Goal: Share content: Share content

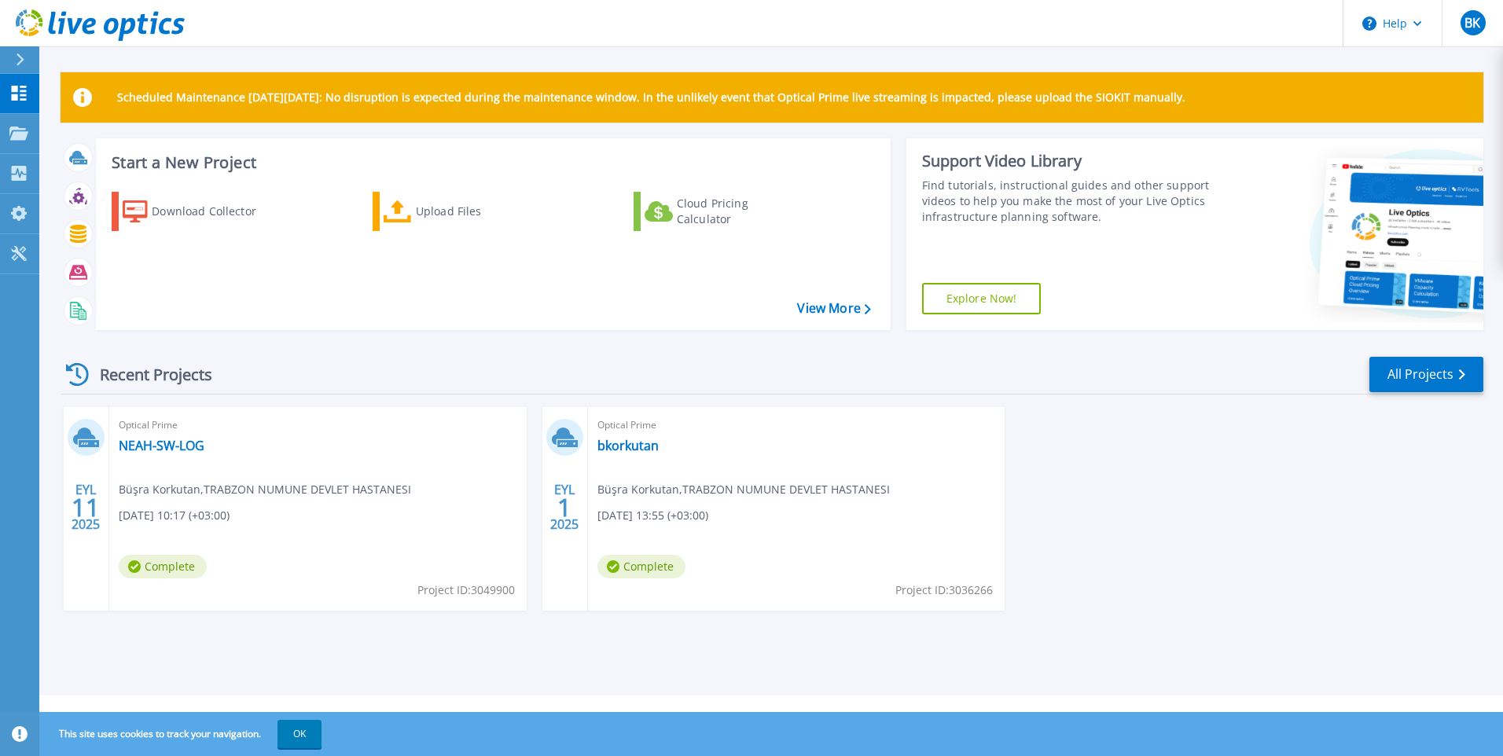
click at [456, 433] on span "Optical Prime" at bounding box center [318, 425] width 399 height 17
click at [11, 128] on icon at bounding box center [18, 133] width 19 height 13
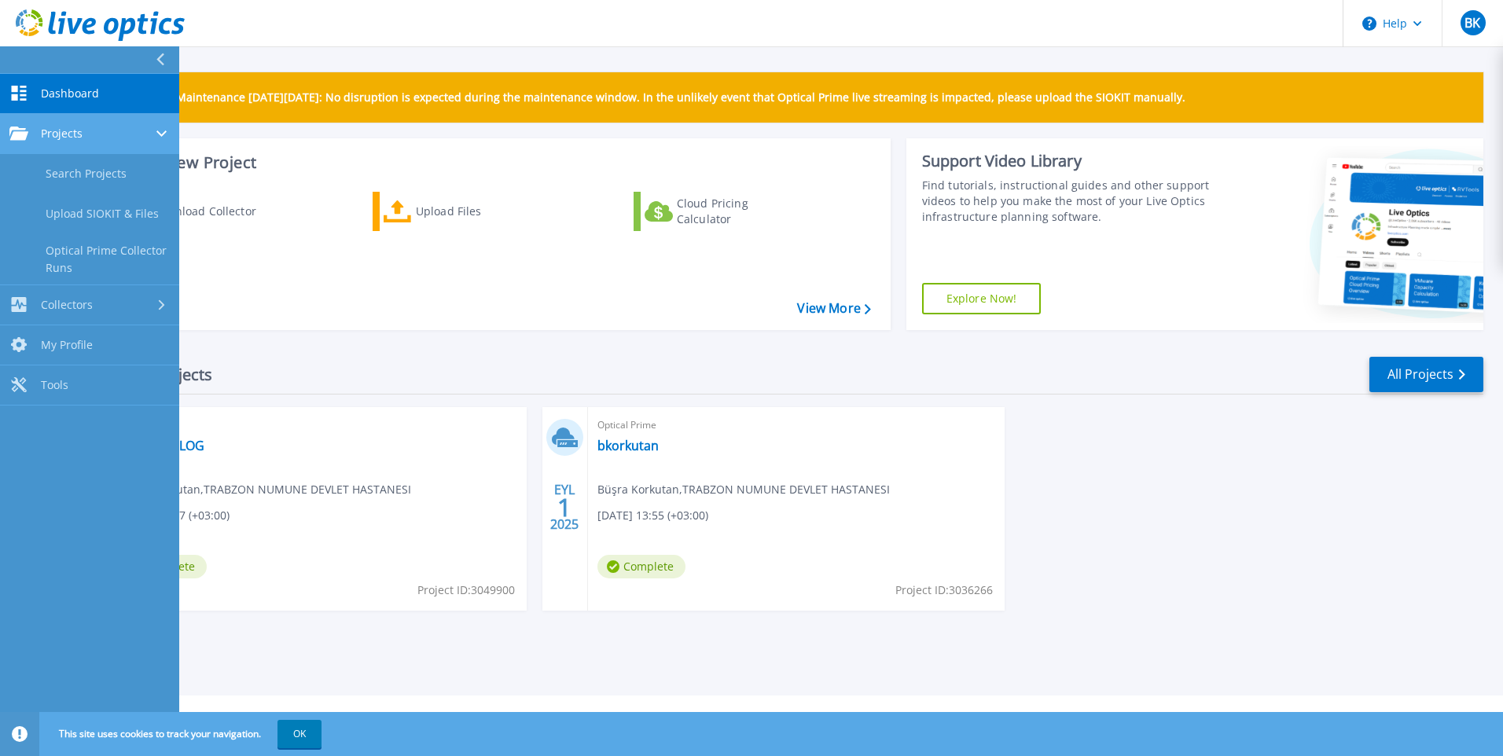
click at [61, 138] on span "Projects" at bounding box center [62, 134] width 42 height 14
click at [86, 134] on div "Projects" at bounding box center [89, 134] width 160 height 14
click at [81, 171] on link "Search Projects" at bounding box center [89, 174] width 179 height 40
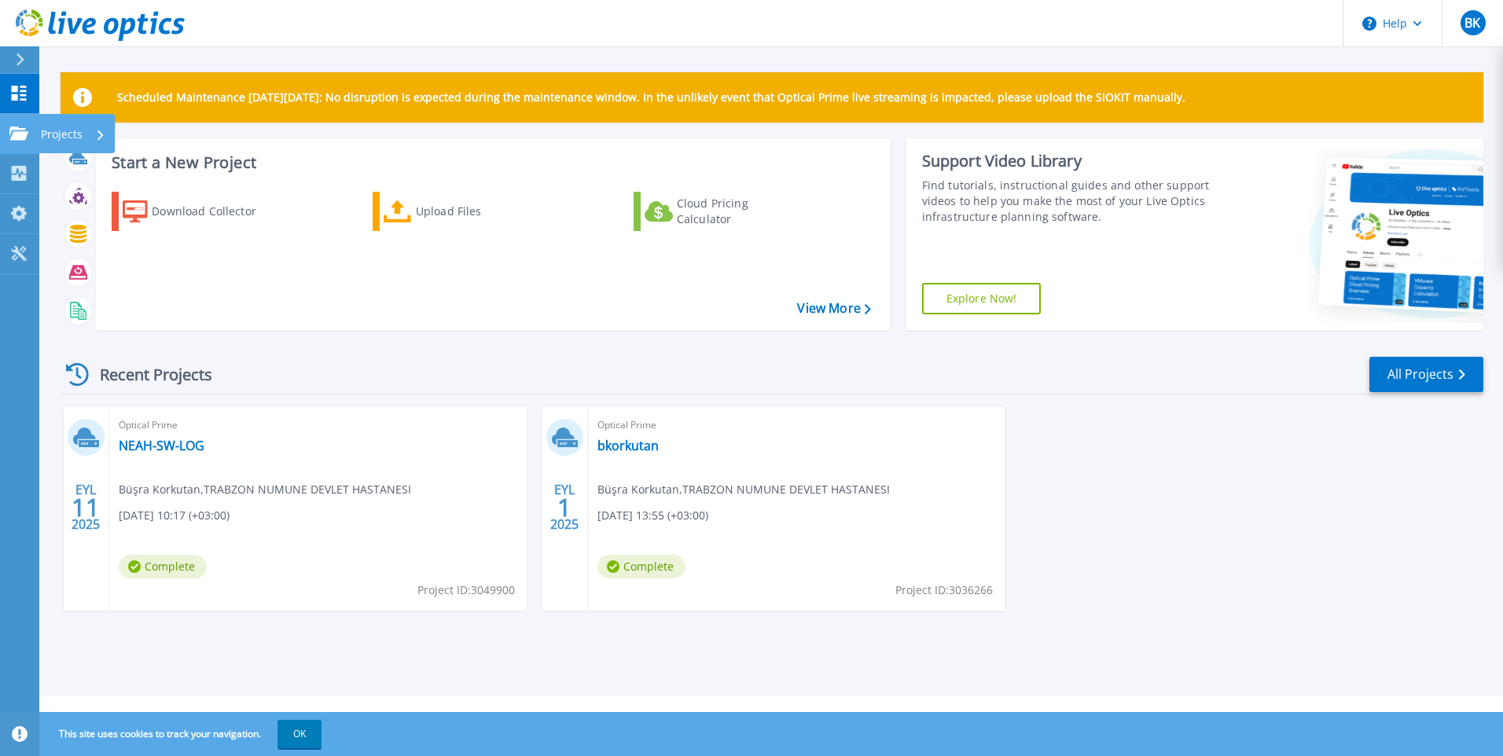
click at [45, 136] on p "Projects" at bounding box center [62, 134] width 42 height 41
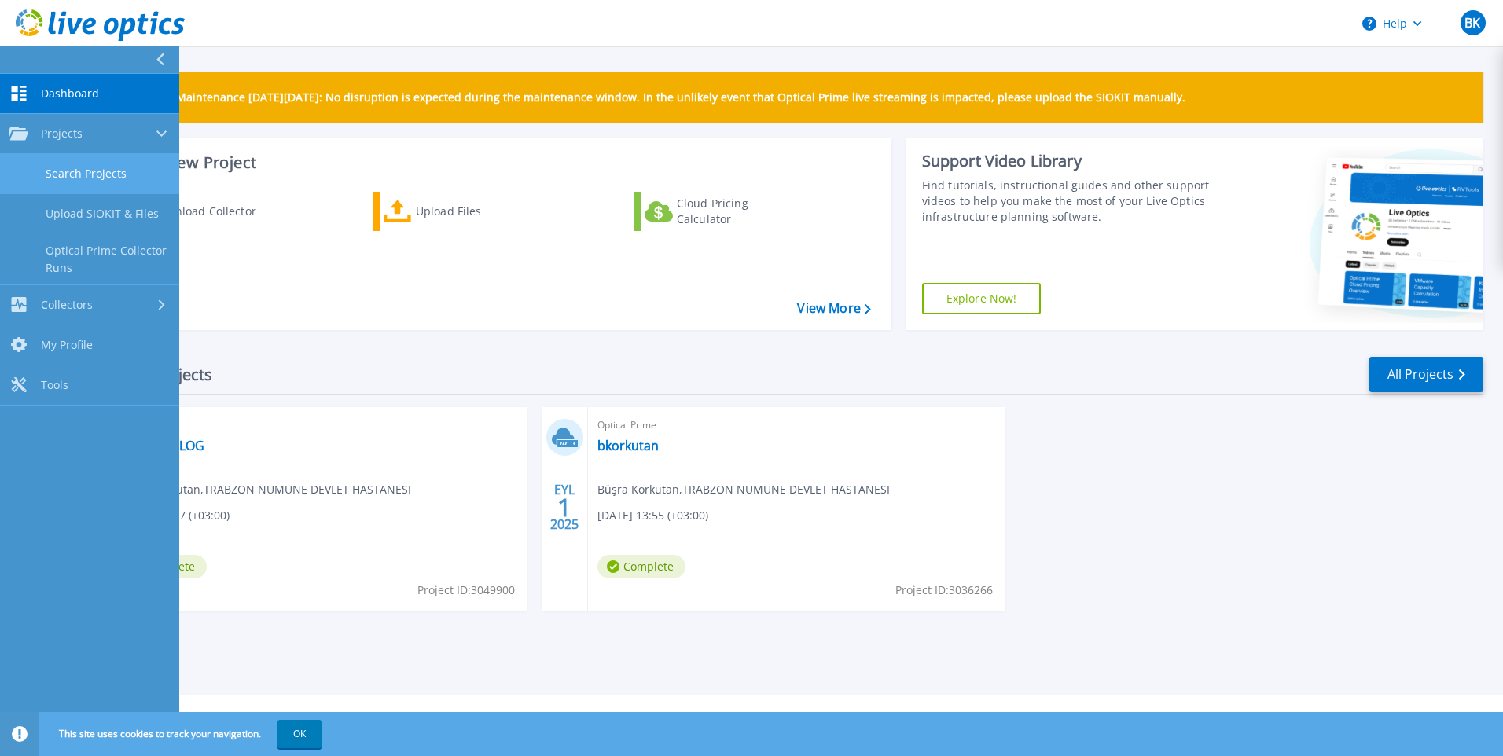
click at [61, 172] on link "Search Projects" at bounding box center [89, 174] width 179 height 40
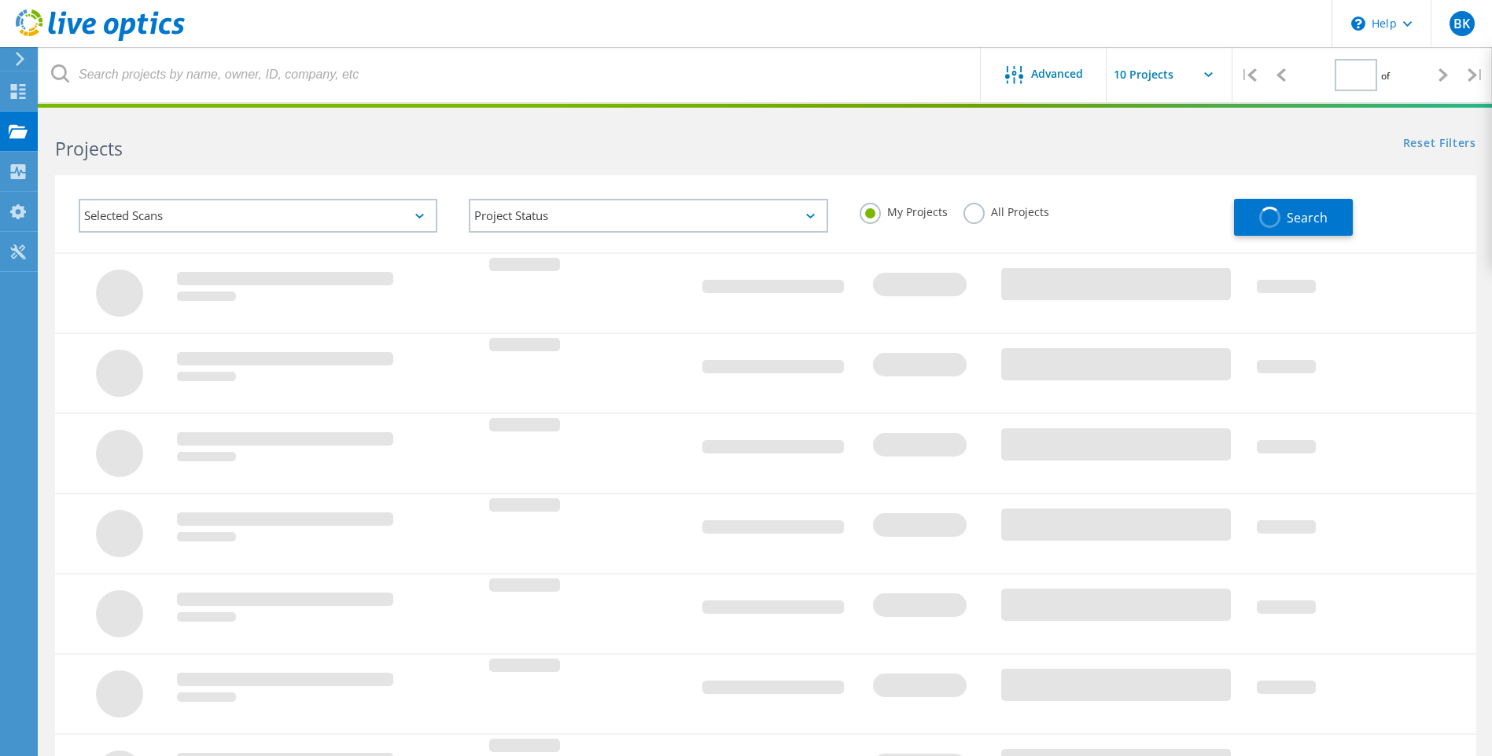
type input "1"
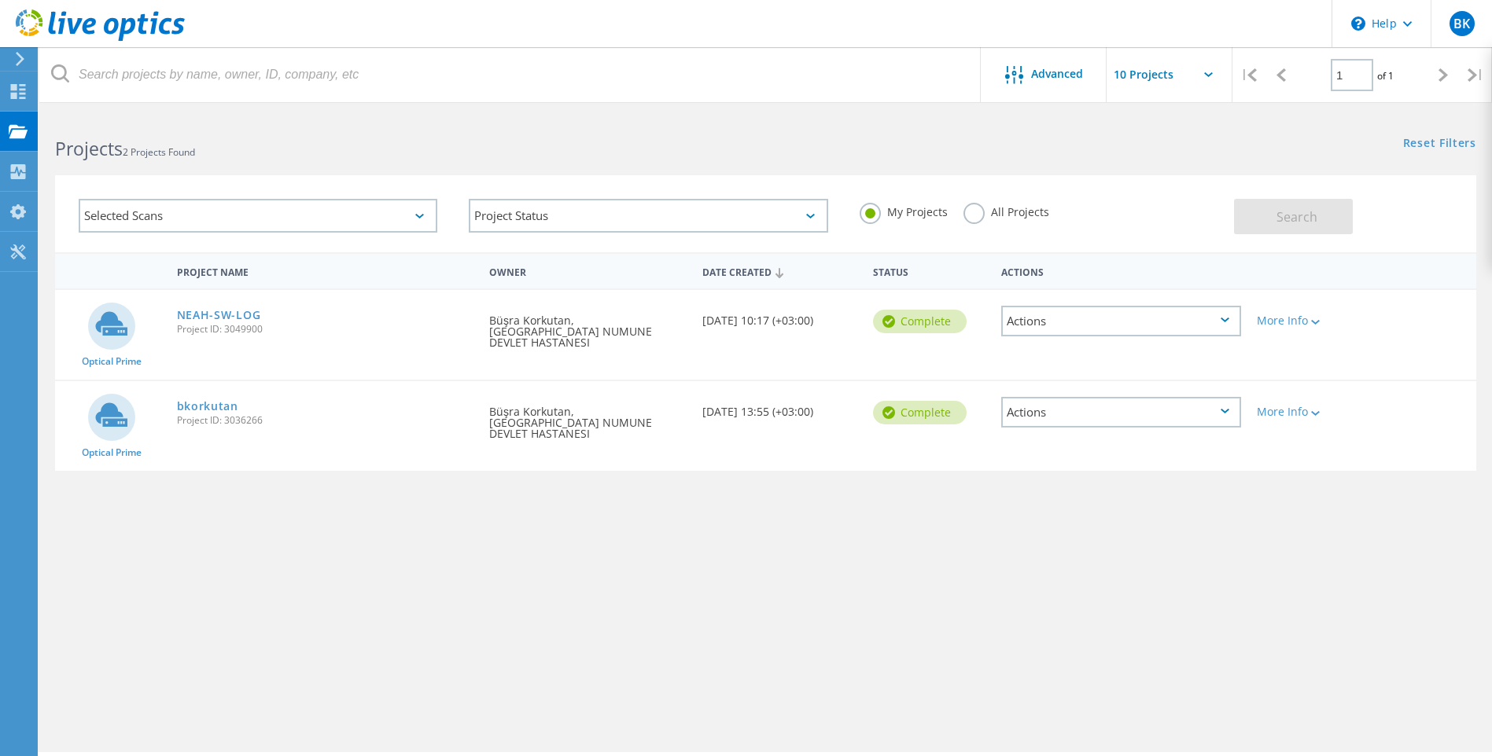
click at [1216, 316] on div "Actions" at bounding box center [1121, 321] width 240 height 31
click at [1194, 288] on div "View Project" at bounding box center [1120, 285] width 237 height 24
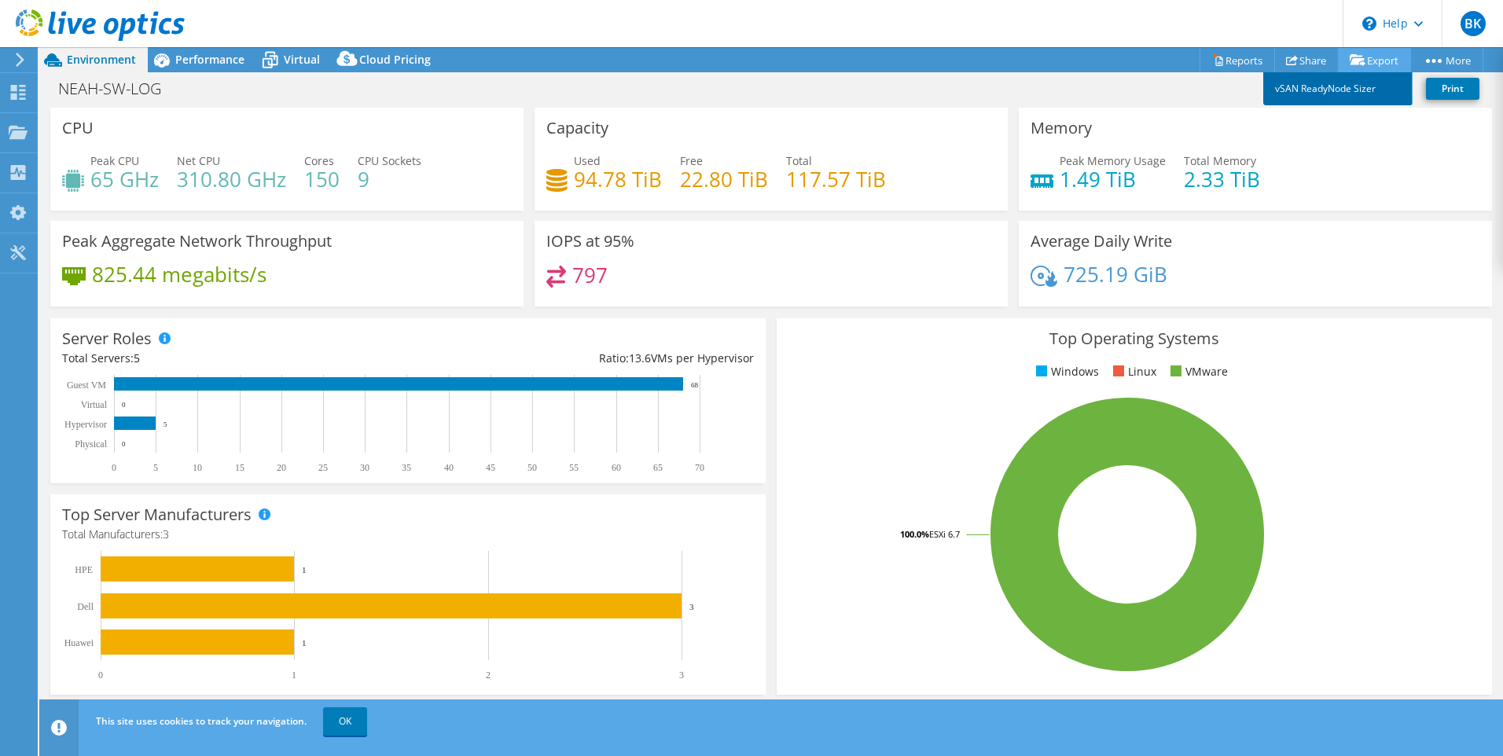
click at [1356, 89] on link "vSAN ReadyNode Sizer" at bounding box center [1338, 88] width 149 height 33
click at [1219, 59] on link "Reports" at bounding box center [1237, 60] width 75 height 24
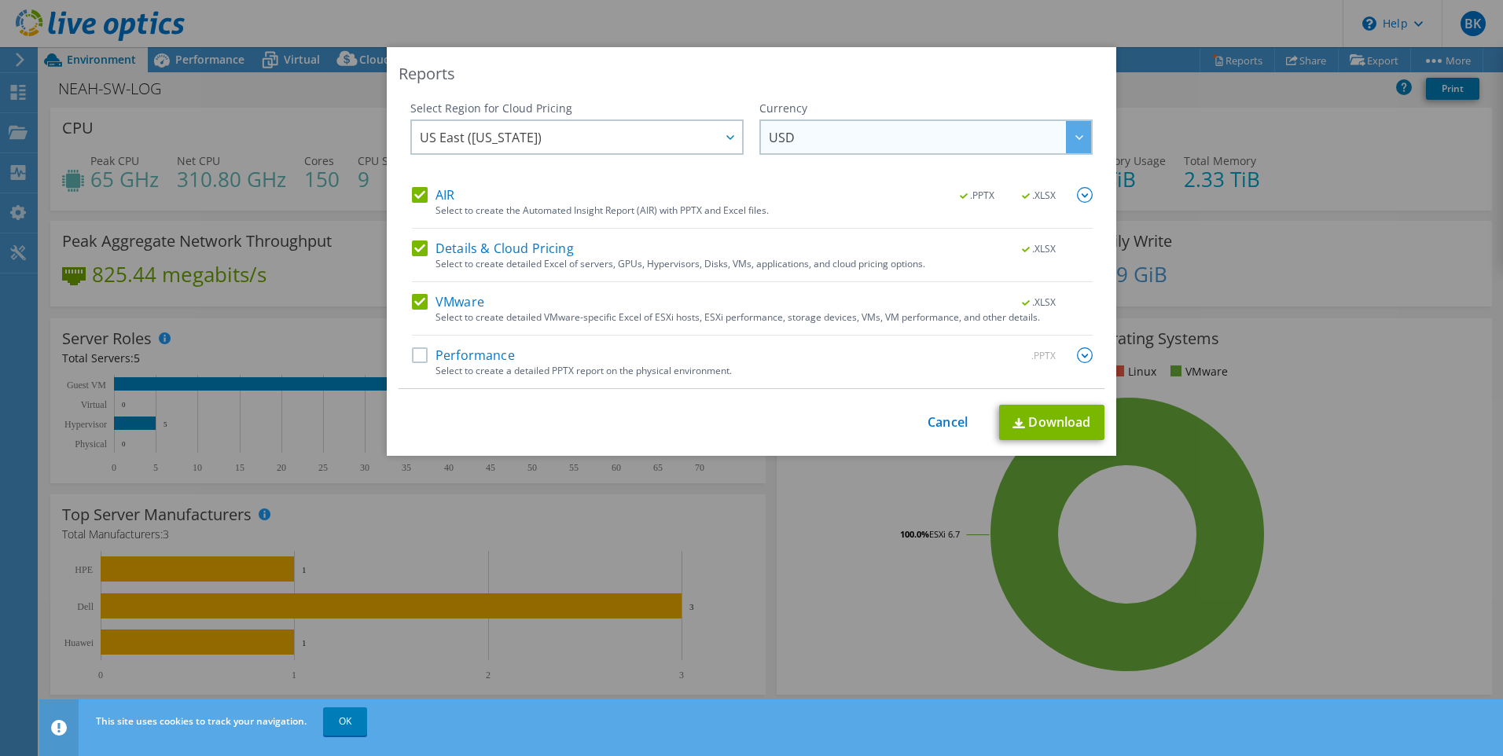
click at [800, 134] on span "USD" at bounding box center [930, 137] width 322 height 32
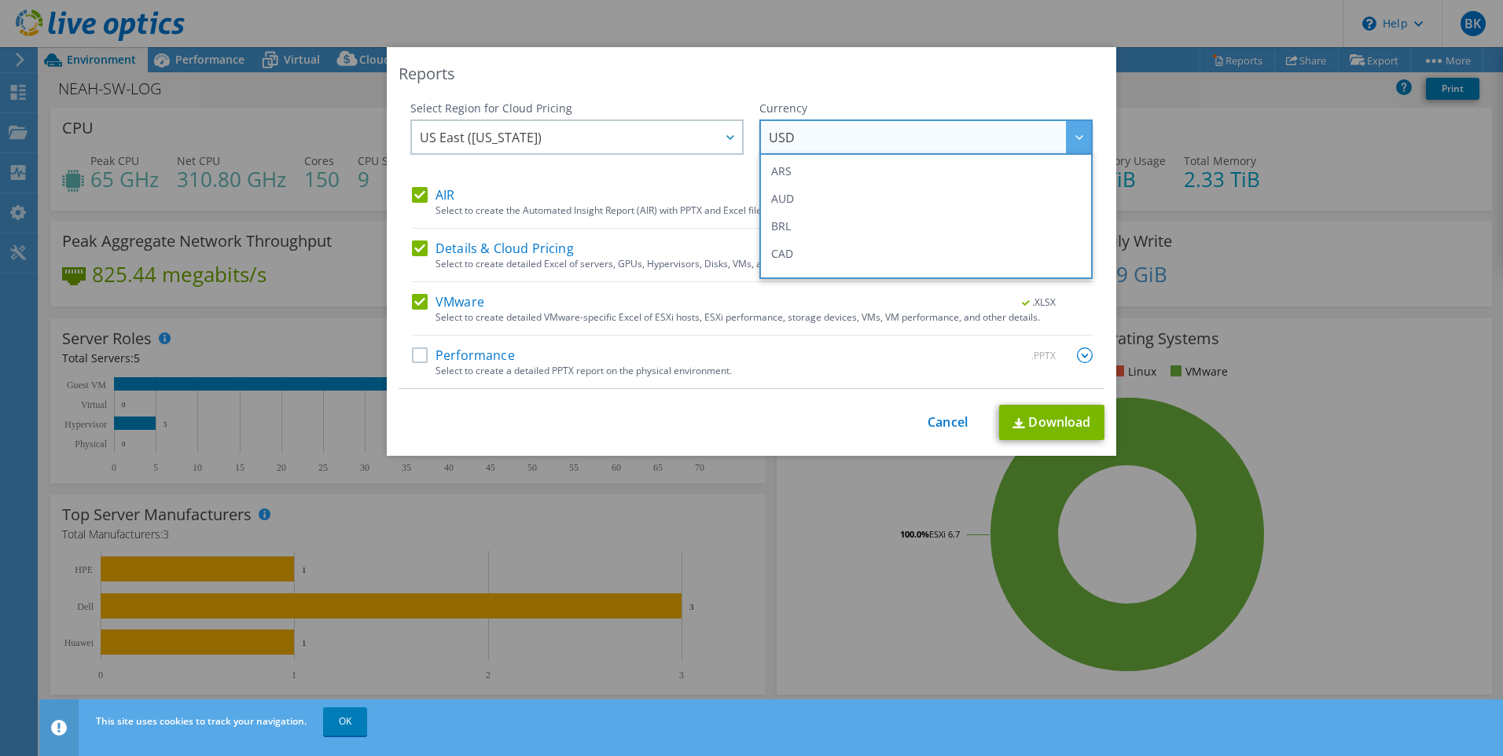
click at [662, 79] on div "Reports" at bounding box center [752, 74] width 706 height 22
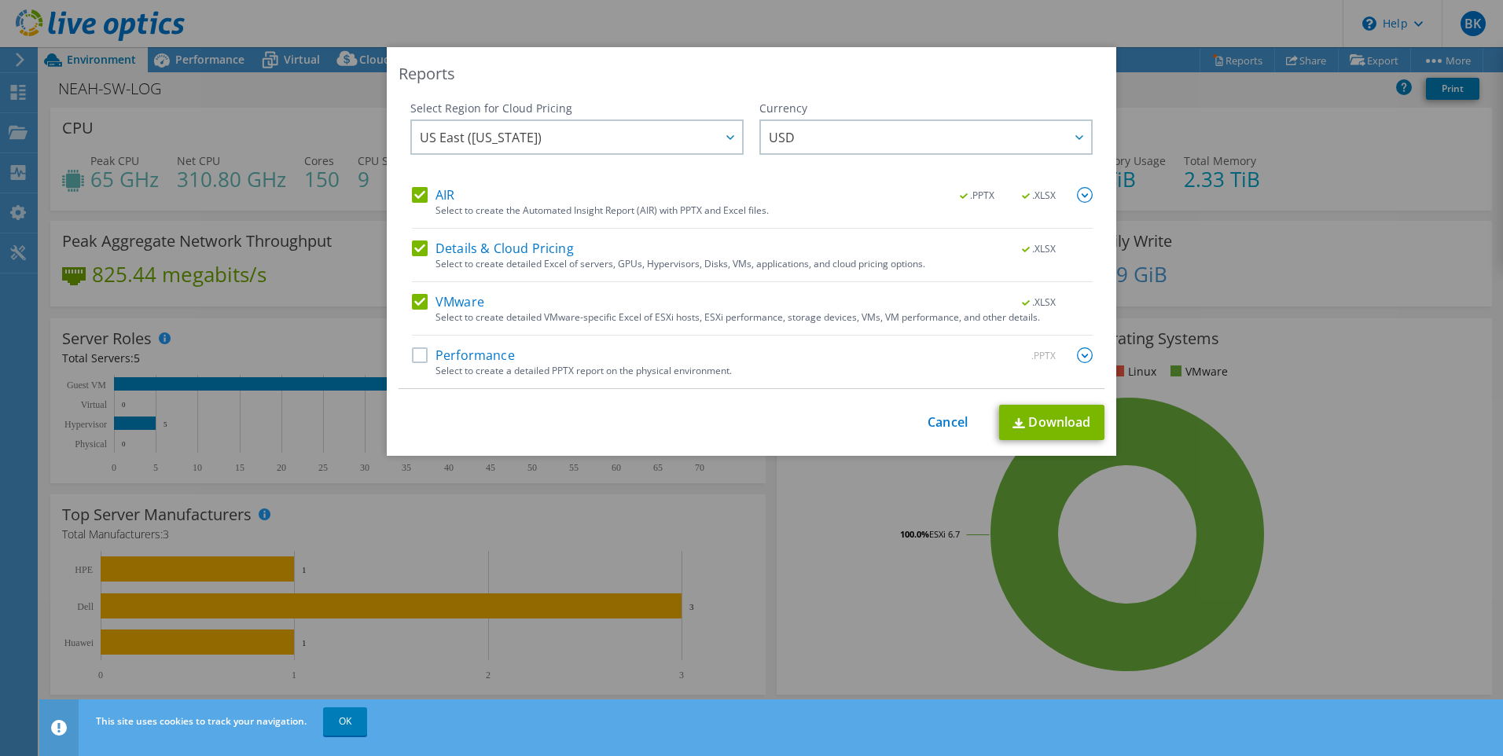
click at [412, 354] on label "Performance" at bounding box center [463, 356] width 103 height 16
click at [0, 0] on input "Performance" at bounding box center [0, 0] width 0 height 0
click at [1027, 425] on link "Download" at bounding box center [1051, 422] width 105 height 35
click at [937, 418] on link "Cancel" at bounding box center [948, 422] width 40 height 15
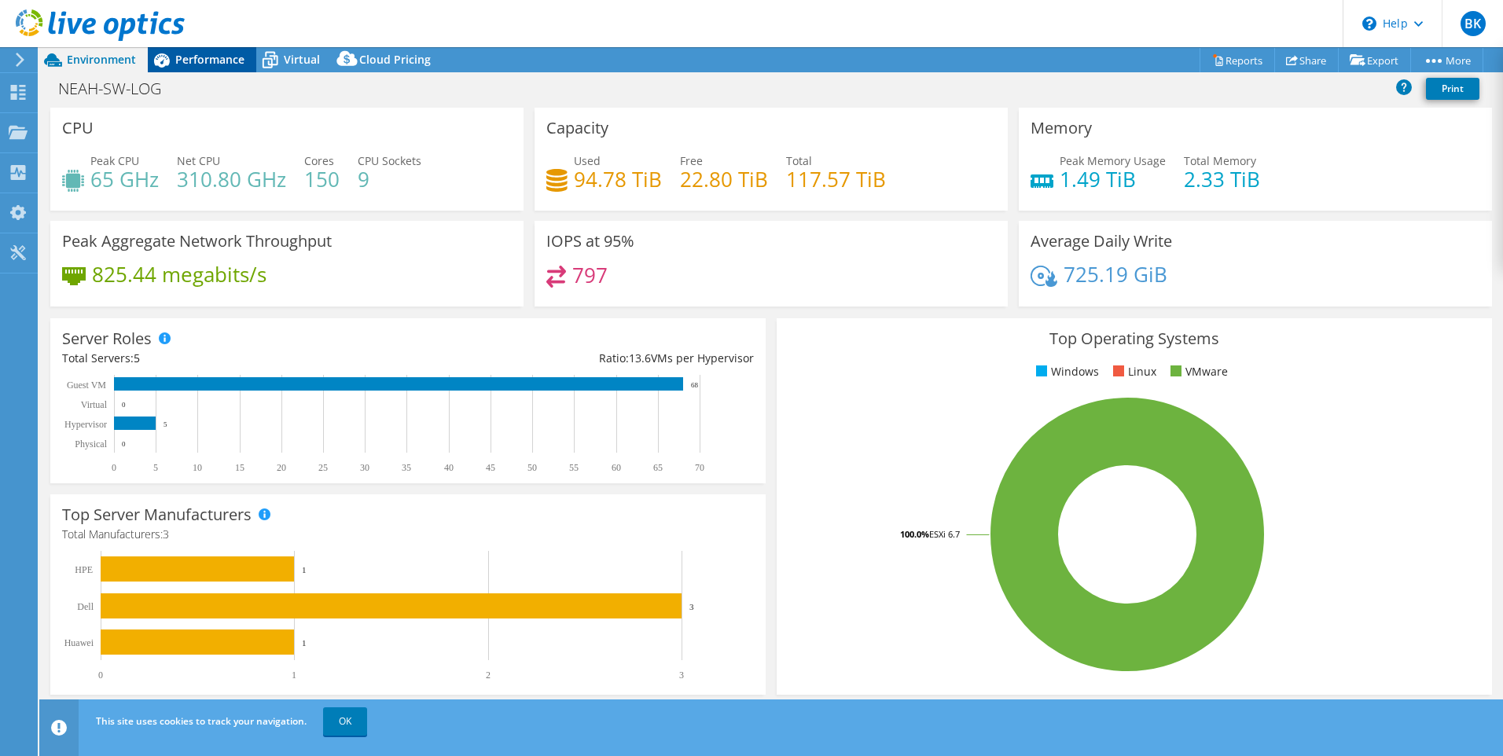
click at [205, 51] on div "Performance" at bounding box center [202, 59] width 109 height 25
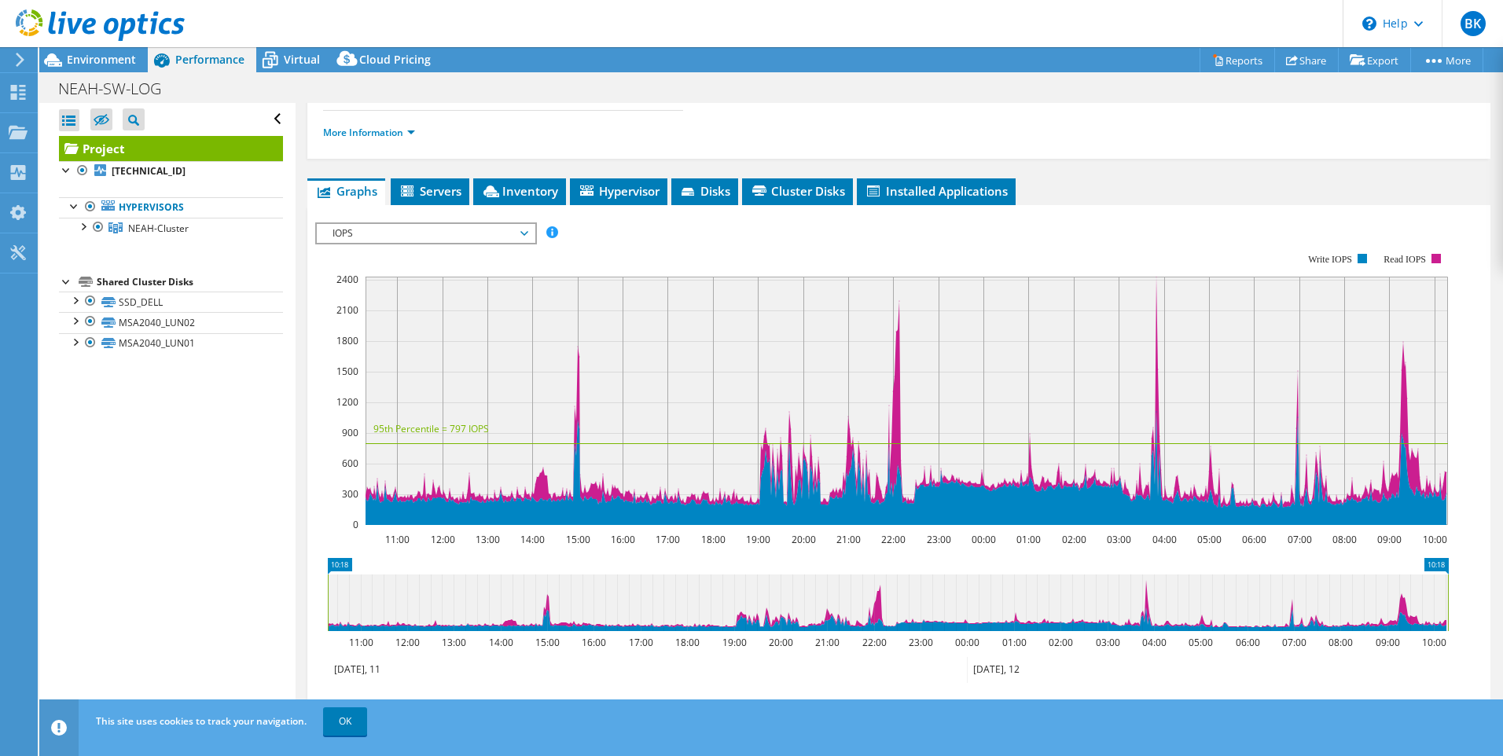
scroll to position [378, 0]
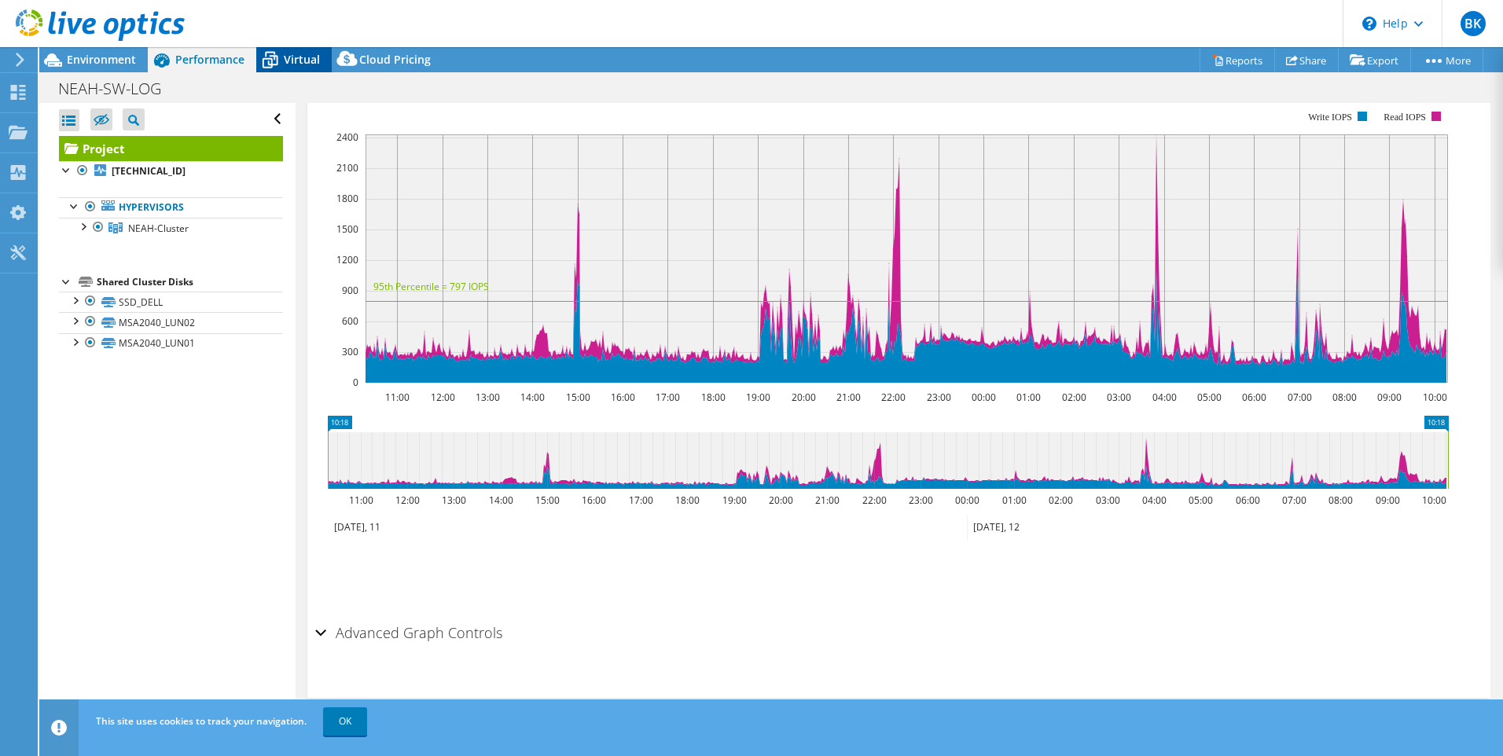
click at [309, 55] on span "Virtual" at bounding box center [302, 59] width 36 height 15
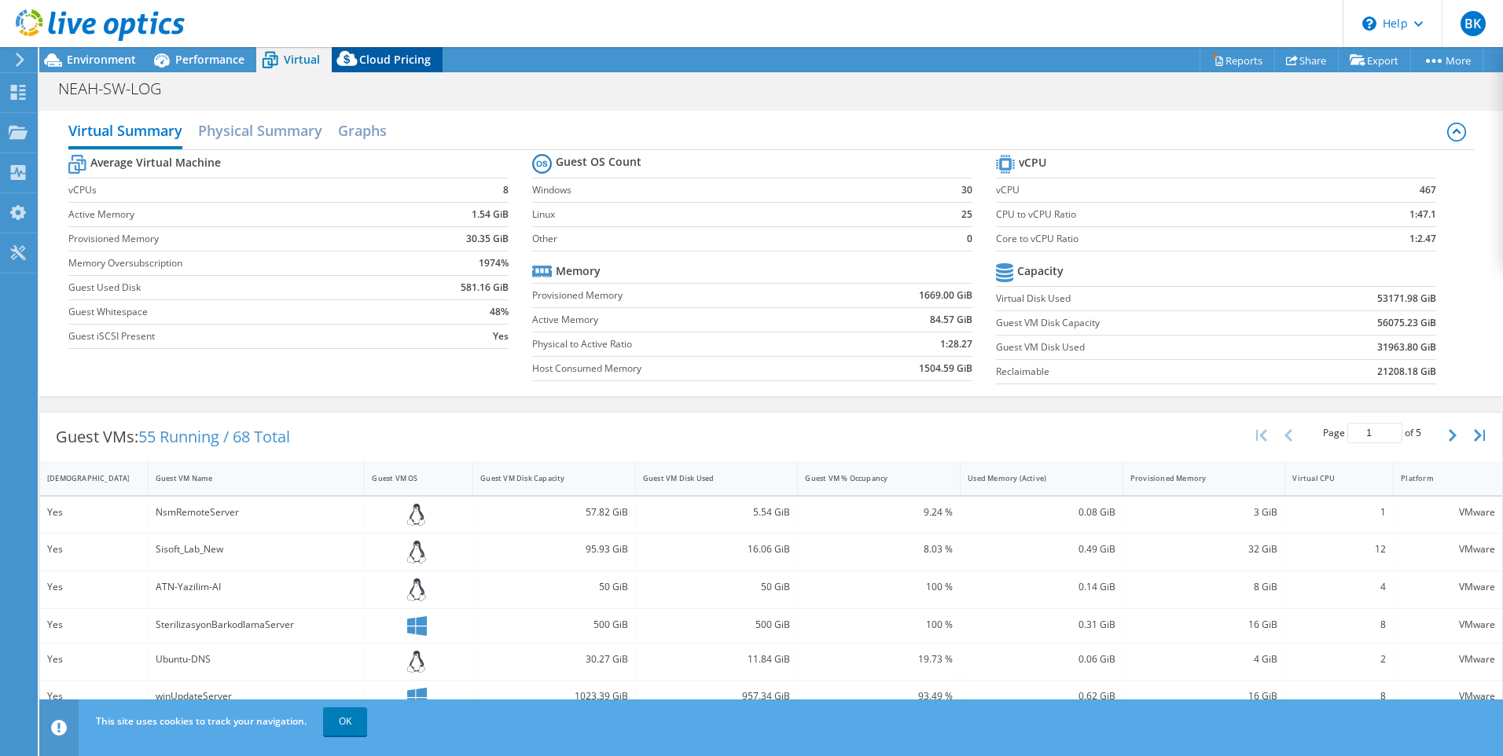
click at [373, 53] on span "Cloud Pricing" at bounding box center [395, 59] width 72 height 15
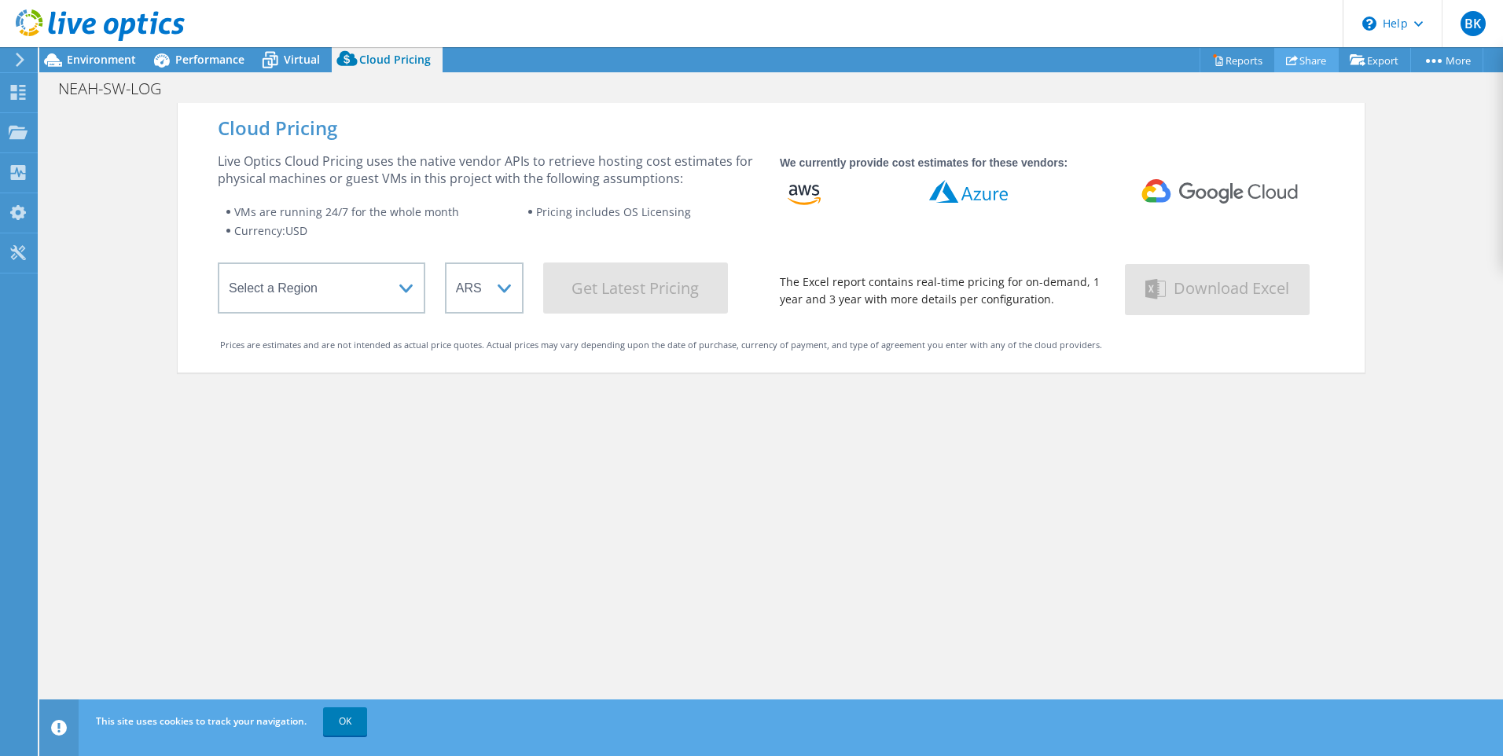
click at [1297, 55] on link "Share" at bounding box center [1307, 60] width 64 height 24
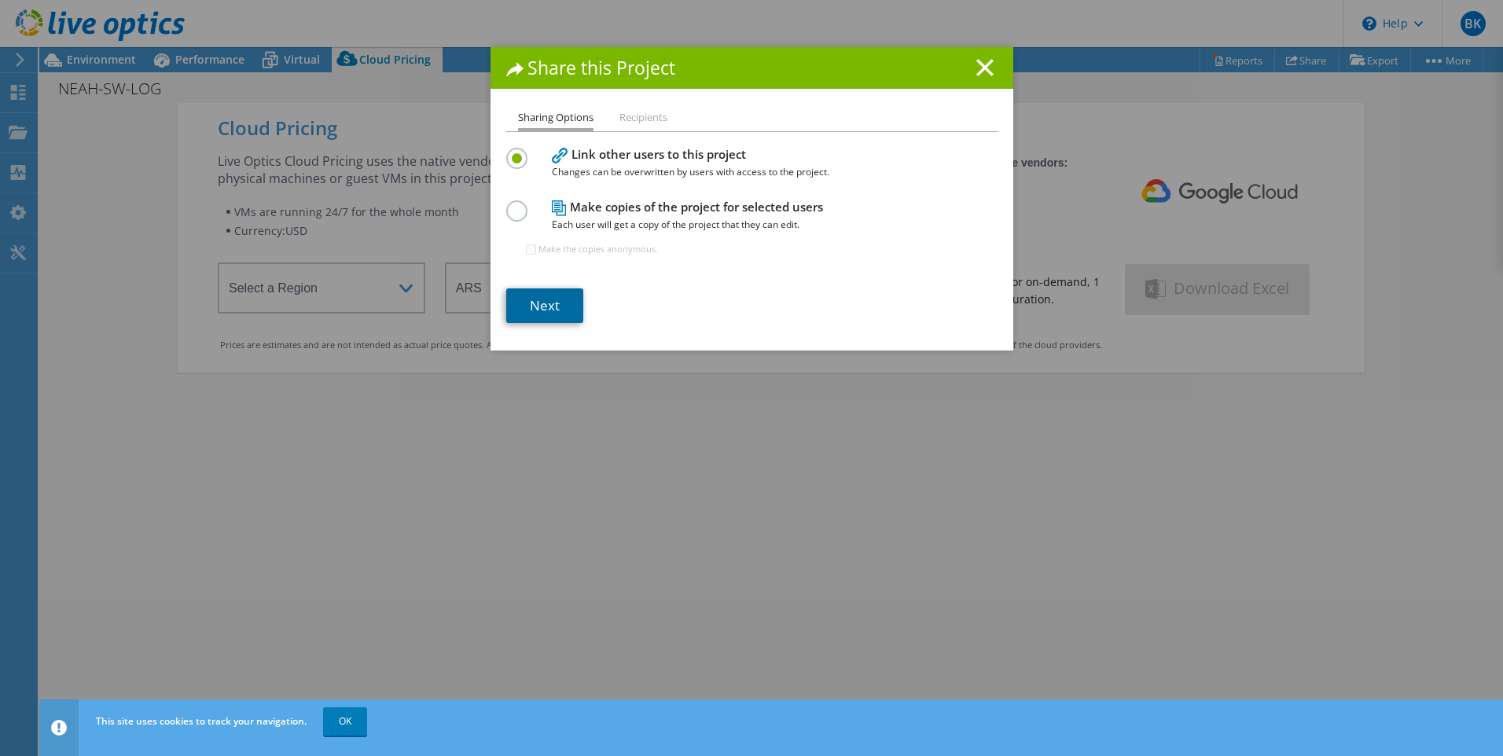
click at [544, 307] on link "Next" at bounding box center [544, 306] width 77 height 35
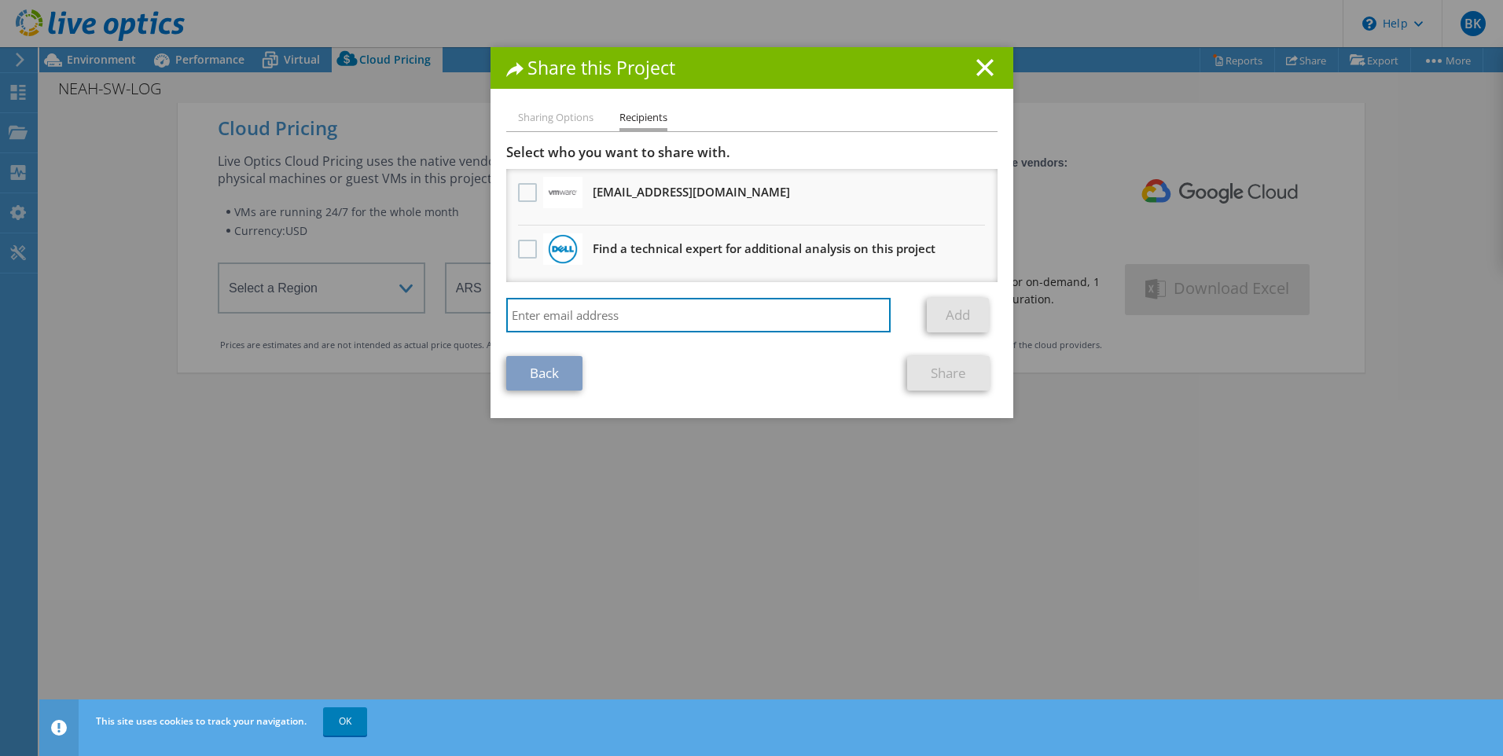
click at [544, 307] on input "search" at bounding box center [698, 315] width 385 height 35
type input "busra.korkutan@megabil.com"
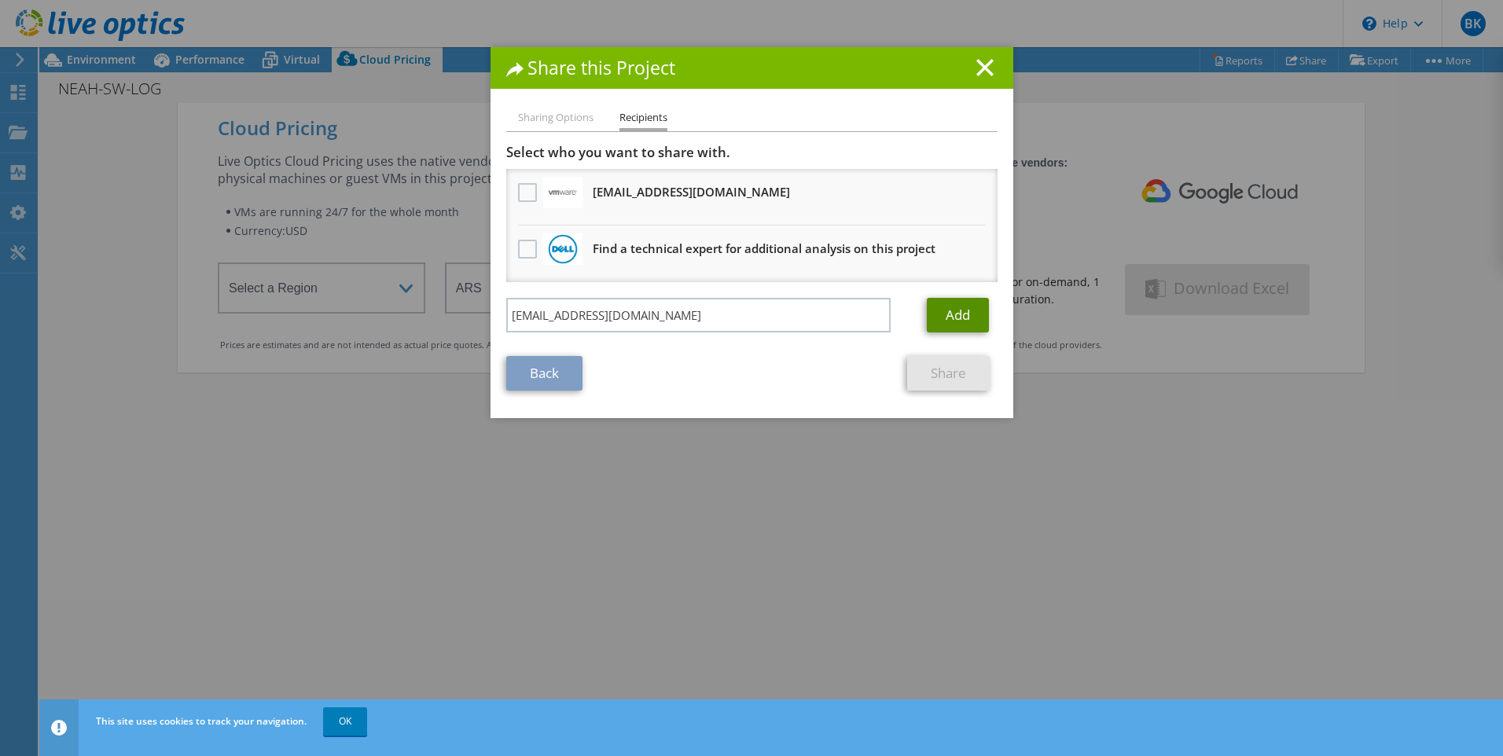
click at [940, 310] on link "Add" at bounding box center [958, 315] width 62 height 35
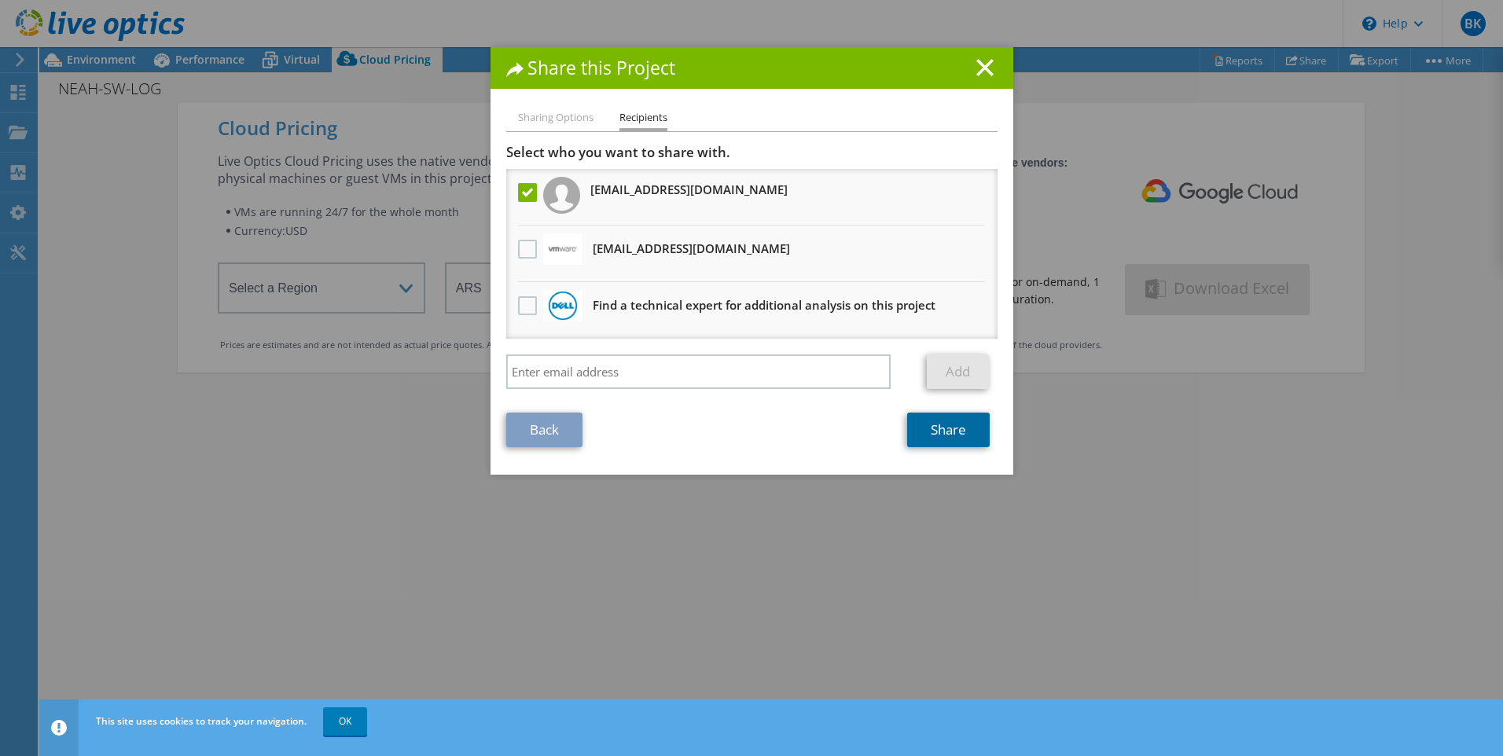
click at [942, 435] on link "Share" at bounding box center [948, 430] width 83 height 35
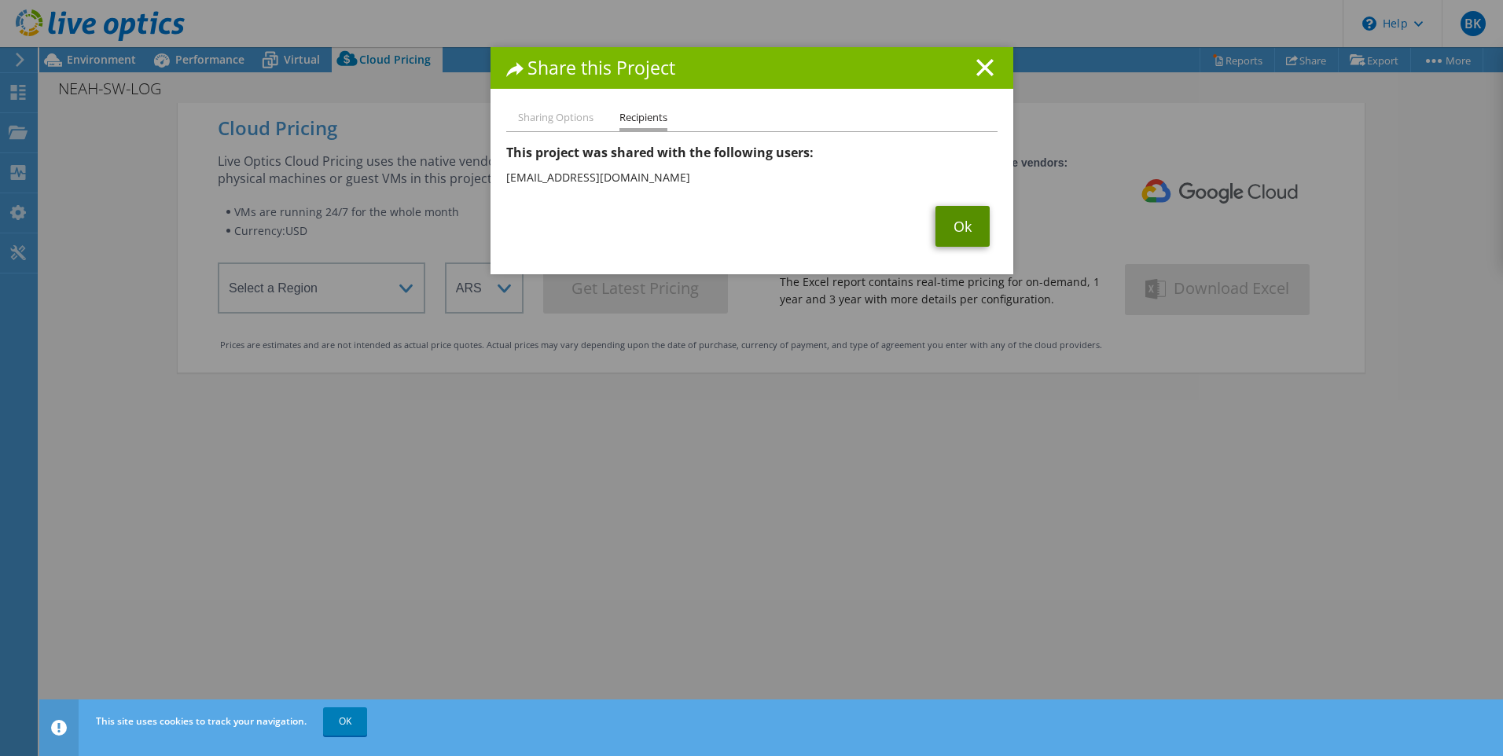
click at [955, 222] on link "Ok" at bounding box center [963, 226] width 54 height 41
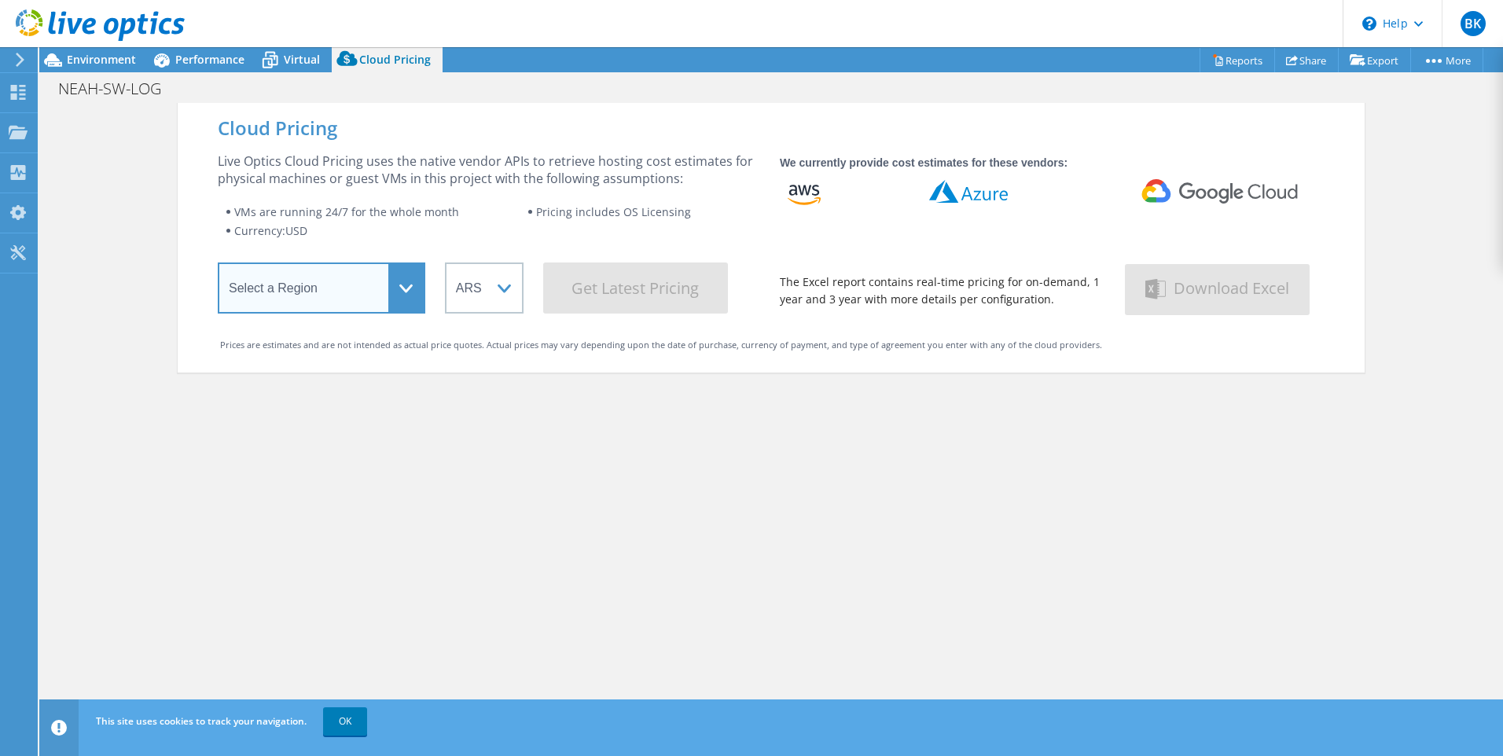
click at [399, 298] on select "Select a Region Asia Pacific (Hong Kong) Asia Pacific (Mumbai) Asia Pacific (Se…" at bounding box center [322, 288] width 208 height 51
click at [889, 454] on div "Cloud Pricing Live Optics Cloud Pricing uses the native vendor APIs to retrieve…" at bounding box center [771, 481] width 1187 height 756
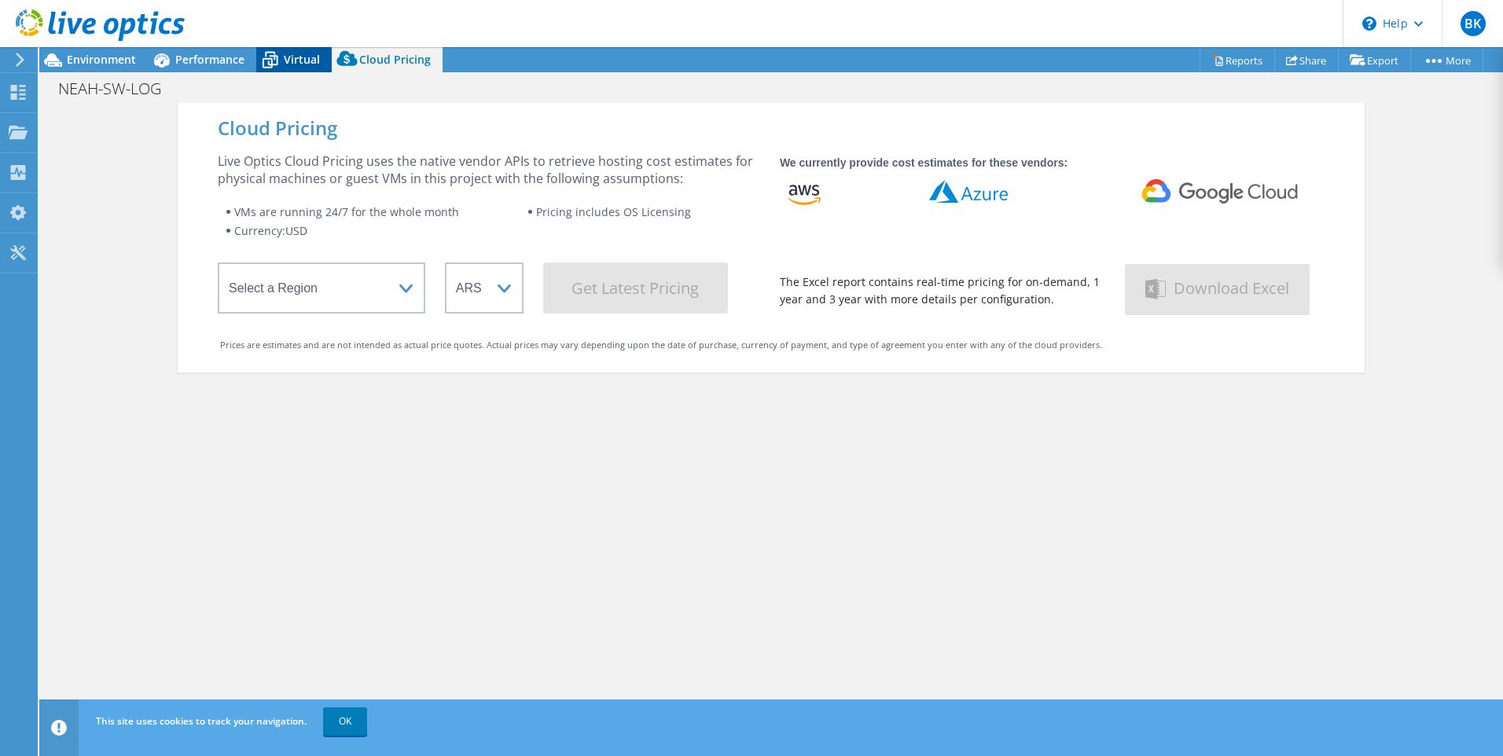
click at [289, 59] on span "Virtual" at bounding box center [302, 59] width 36 height 15
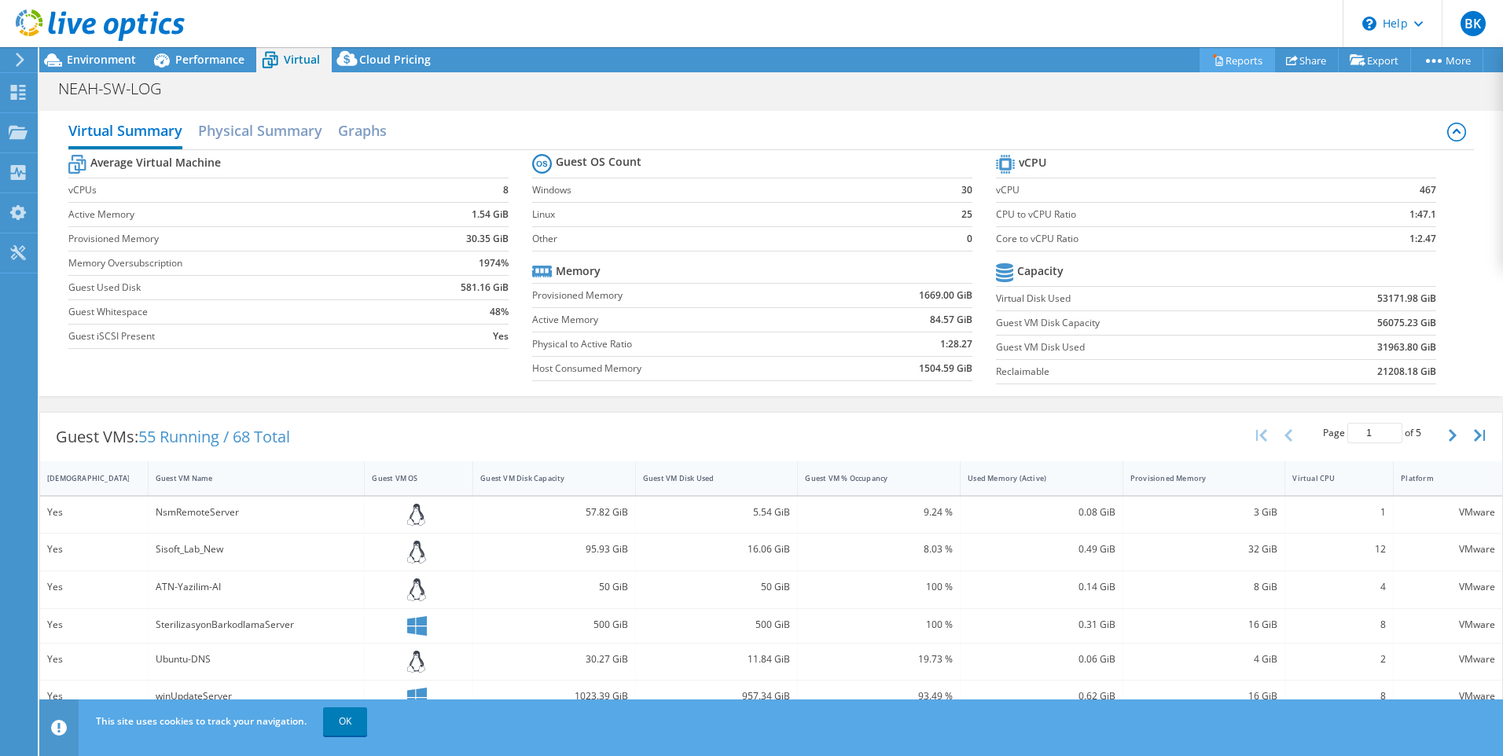
click at [1224, 62] on link "Reports" at bounding box center [1237, 60] width 75 height 24
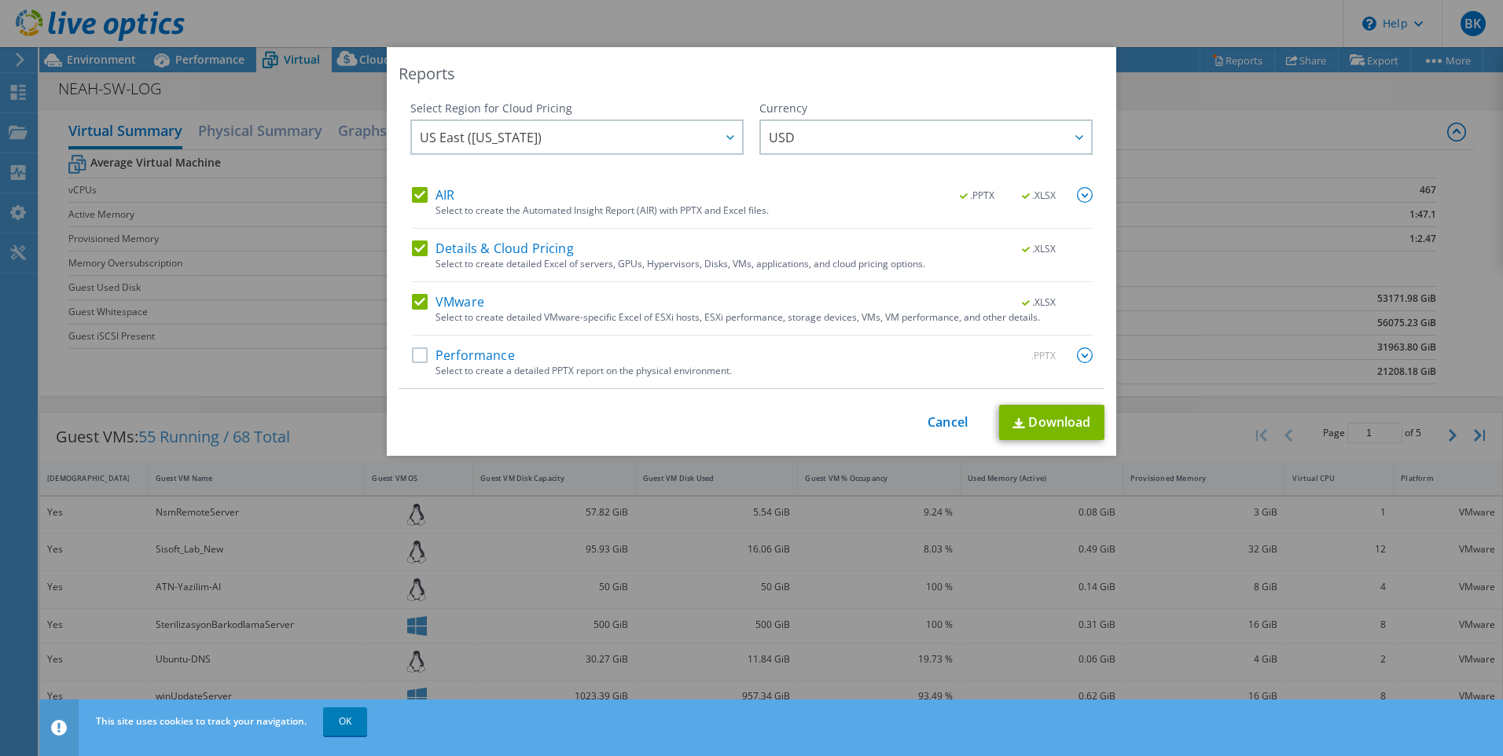
click at [412, 355] on label "Performance" at bounding box center [463, 356] width 103 height 16
click at [0, 0] on input "Performance" at bounding box center [0, 0] width 0 height 0
click at [938, 421] on link "Cancel" at bounding box center [948, 422] width 40 height 15
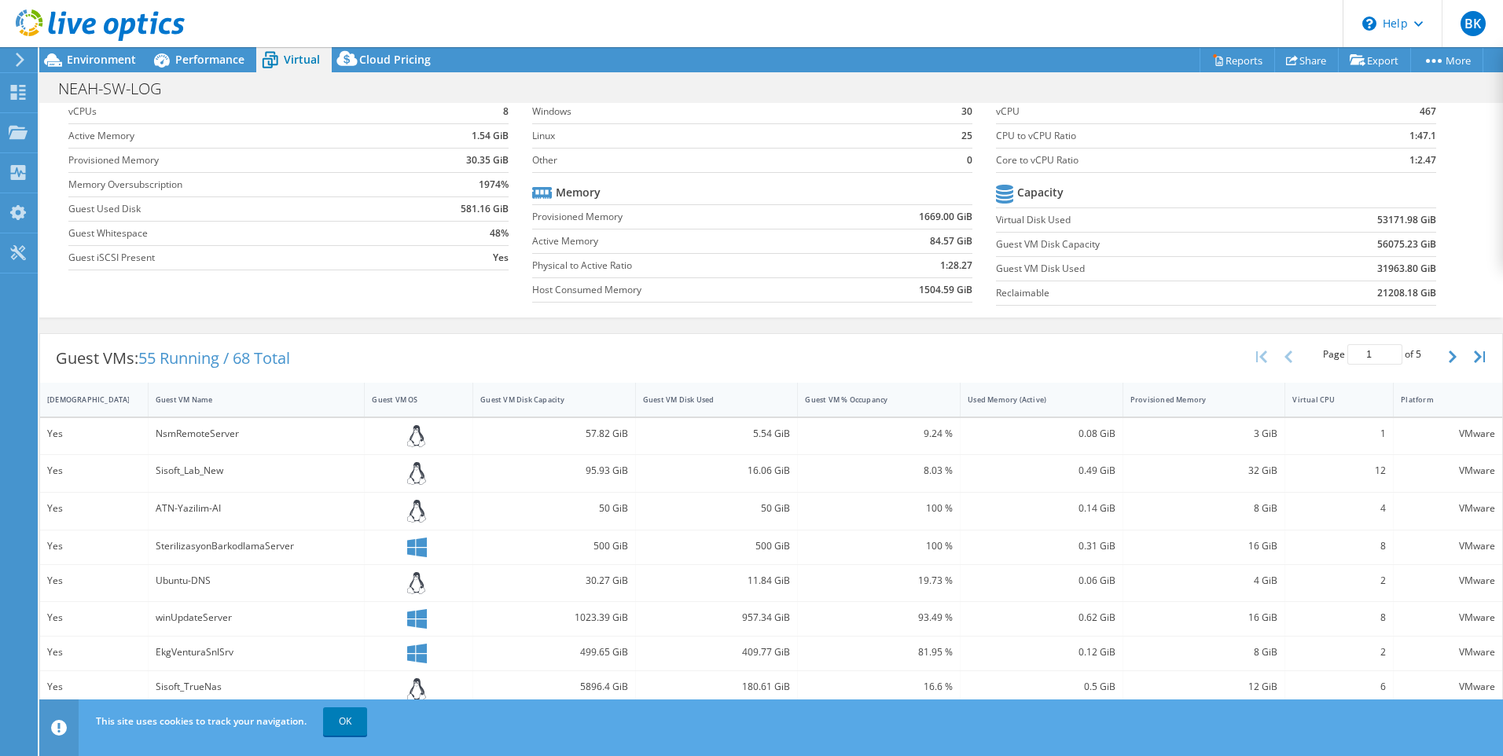
scroll to position [0, 0]
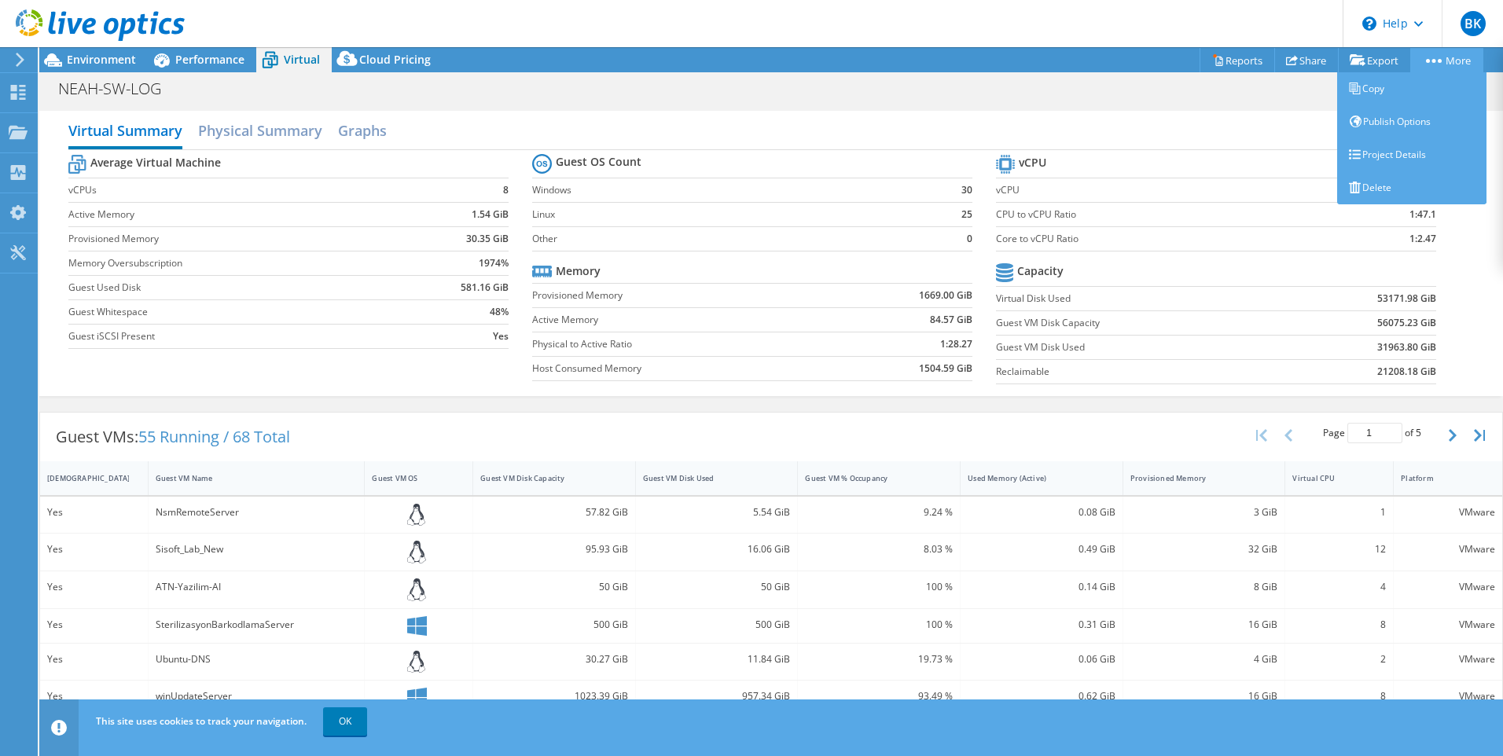
click at [1433, 63] on link "More" at bounding box center [1447, 60] width 73 height 24
click at [1387, 91] on link "Copy" at bounding box center [1411, 88] width 149 height 33
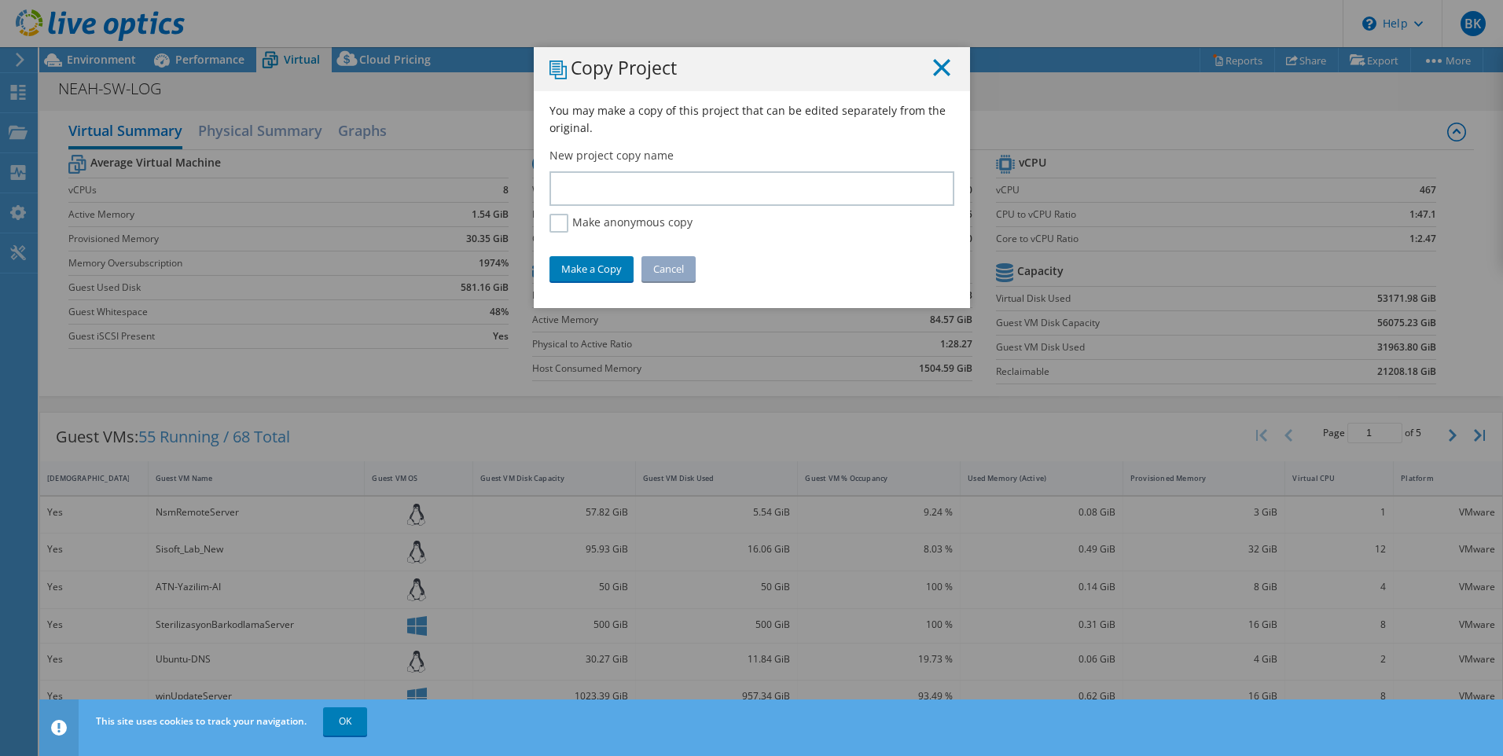
click at [936, 72] on icon at bounding box center [941, 67] width 17 height 17
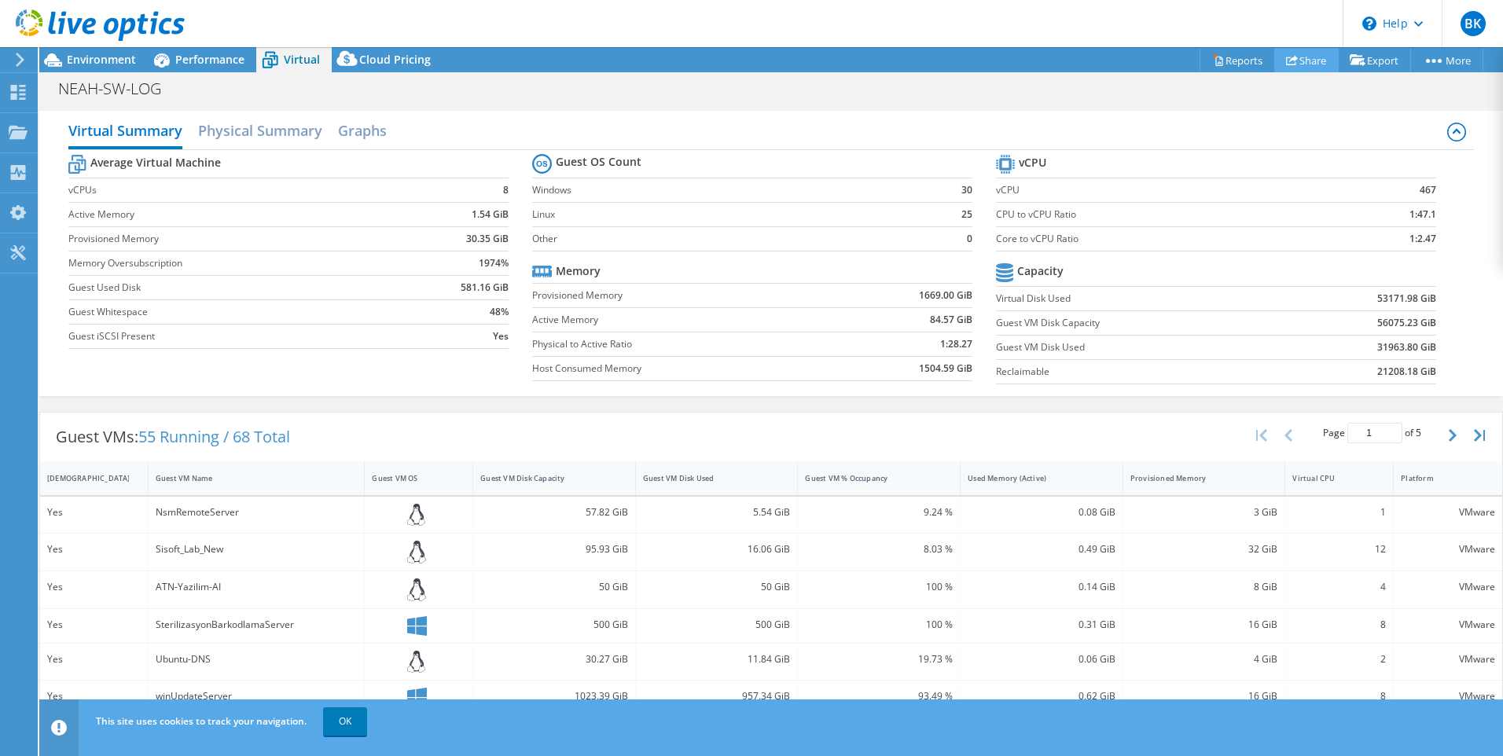
click at [1305, 61] on link "Share" at bounding box center [1307, 60] width 64 height 24
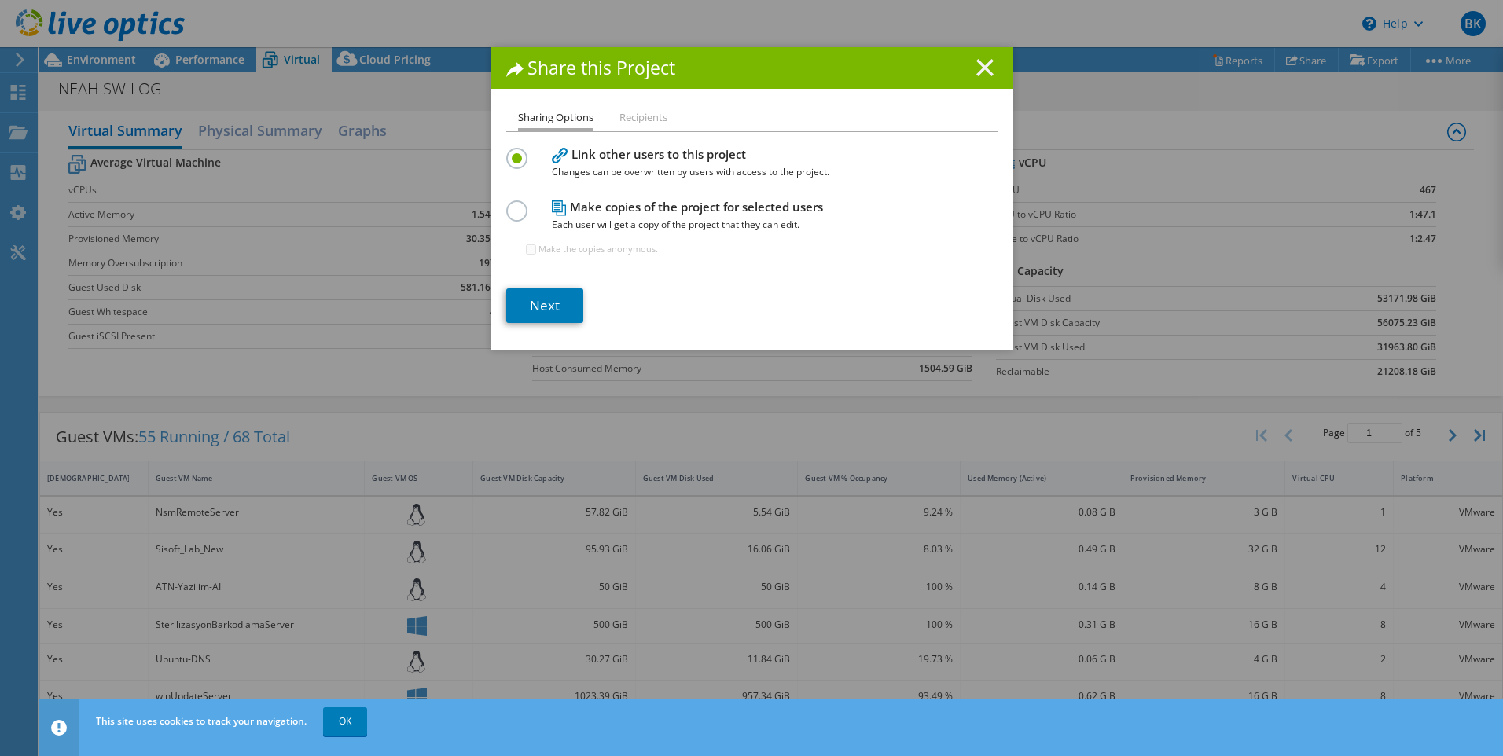
click at [978, 65] on line at bounding box center [985, 68] width 16 height 16
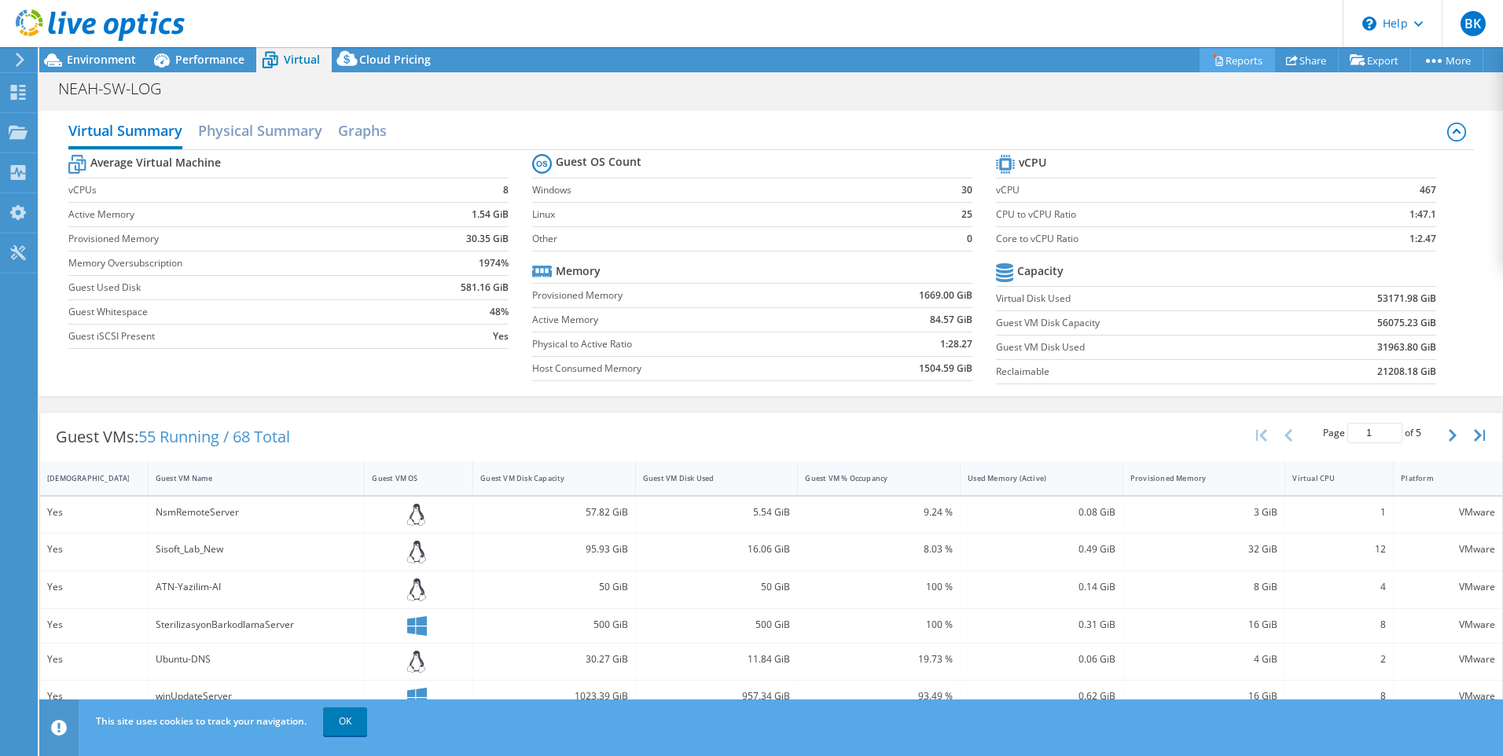
click at [1237, 64] on link "Reports" at bounding box center [1237, 60] width 75 height 24
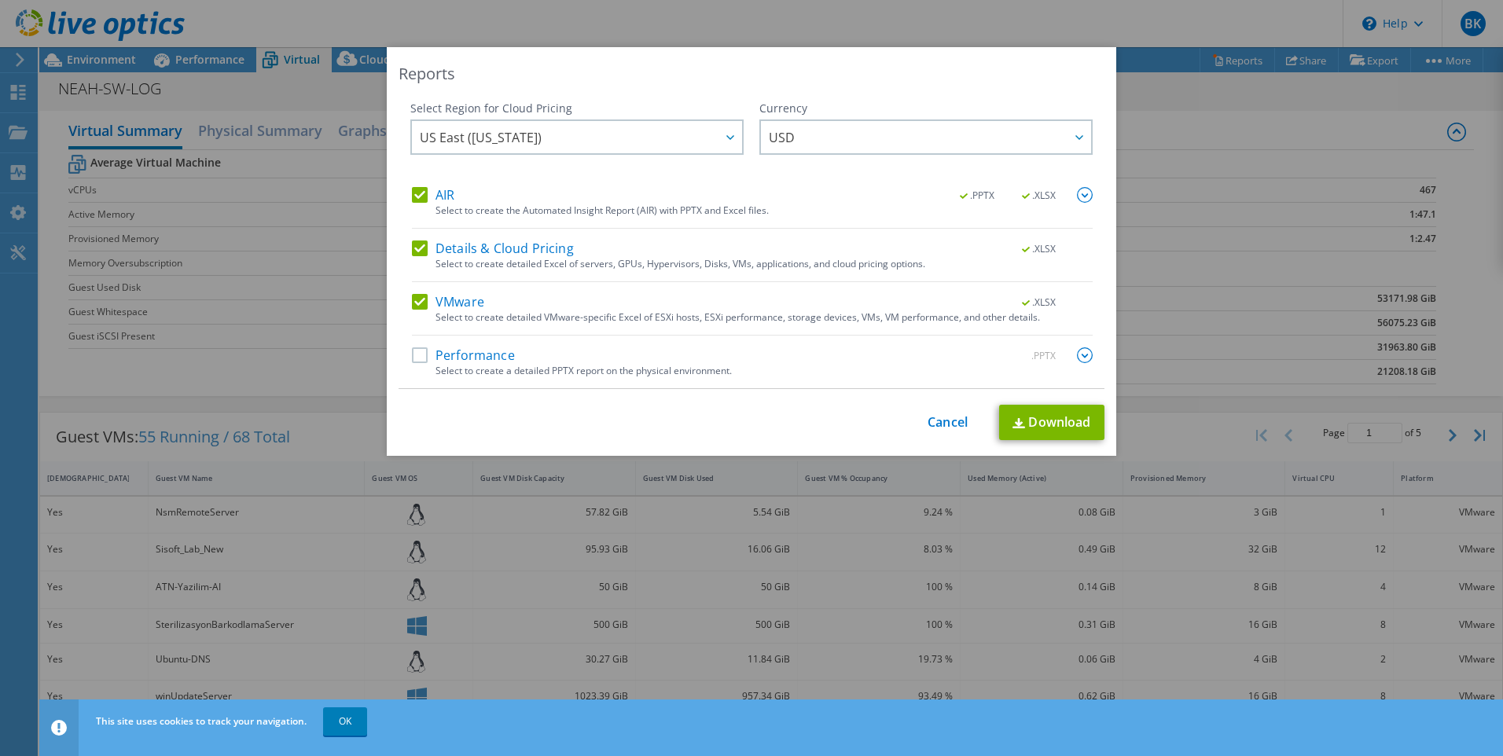
click at [412, 361] on label "Performance" at bounding box center [463, 356] width 103 height 16
click at [0, 0] on input "Performance" at bounding box center [0, 0] width 0 height 0
click at [933, 422] on link "Cancel" at bounding box center [948, 422] width 40 height 15
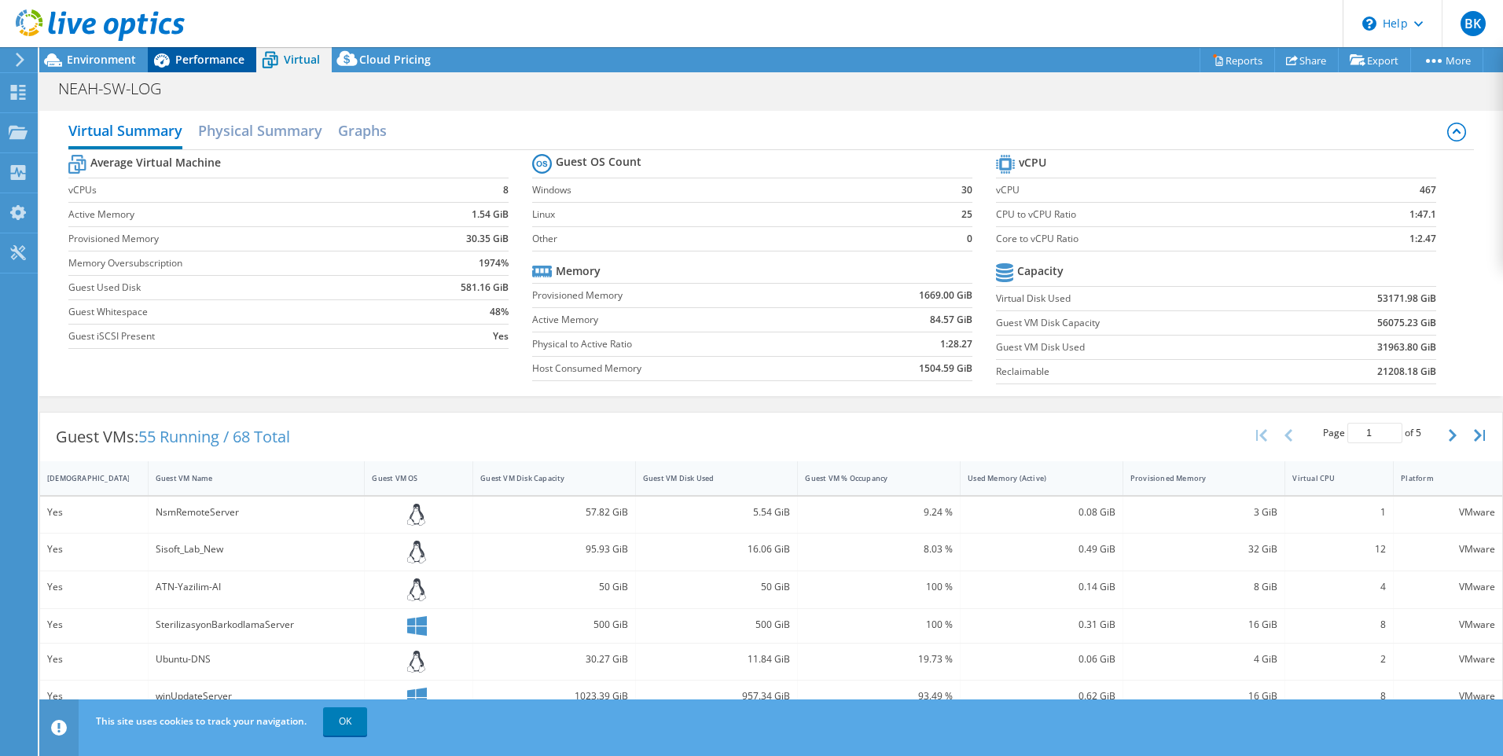
click at [221, 57] on span "Performance" at bounding box center [209, 59] width 69 height 15
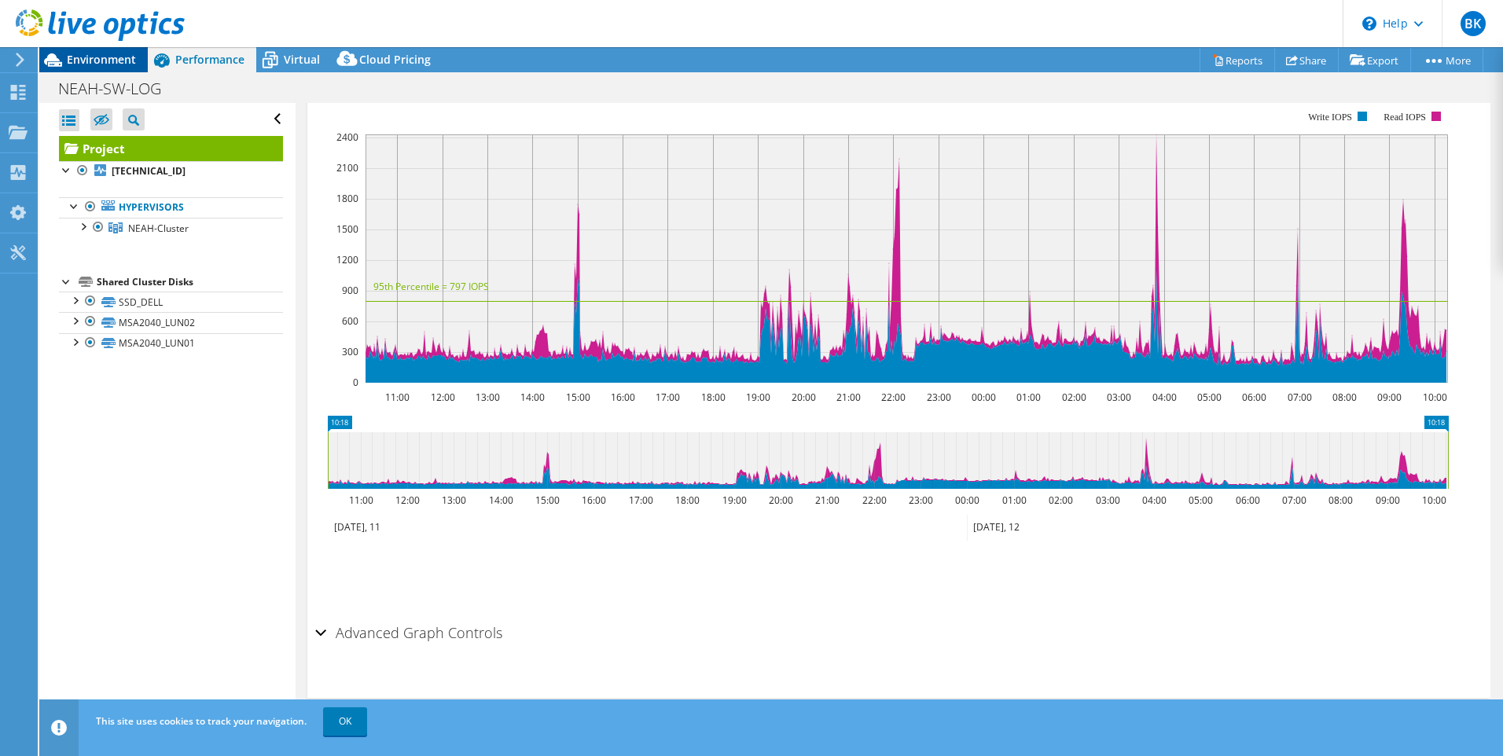
click at [117, 58] on span "Environment" at bounding box center [101, 59] width 69 height 15
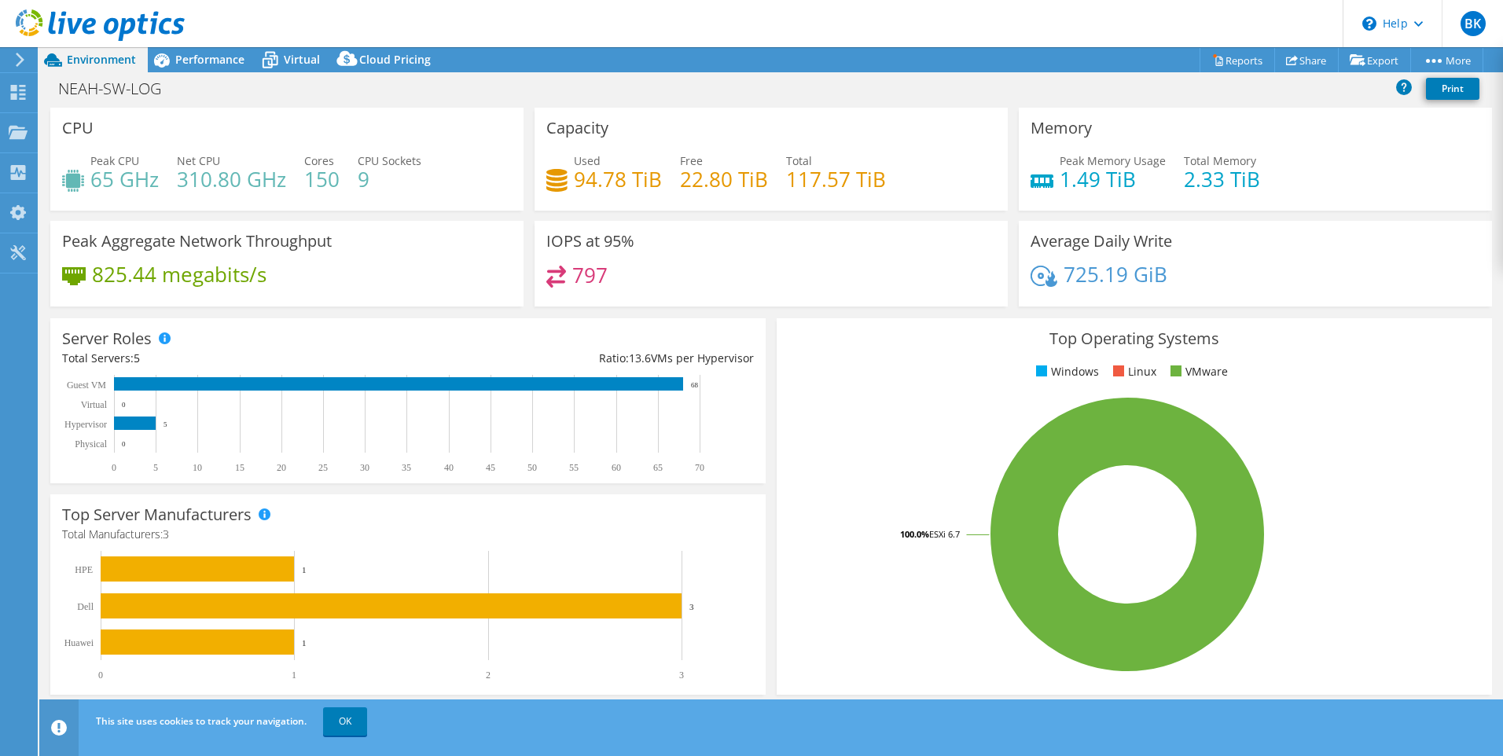
click at [212, 46] on header "BK End User Büşra Korkutan busra.korkutan@megabil.com TRABZON NUMUNE DEVLET HAS…" at bounding box center [751, 23] width 1503 height 47
click at [212, 57] on span "Performance" at bounding box center [209, 59] width 69 height 15
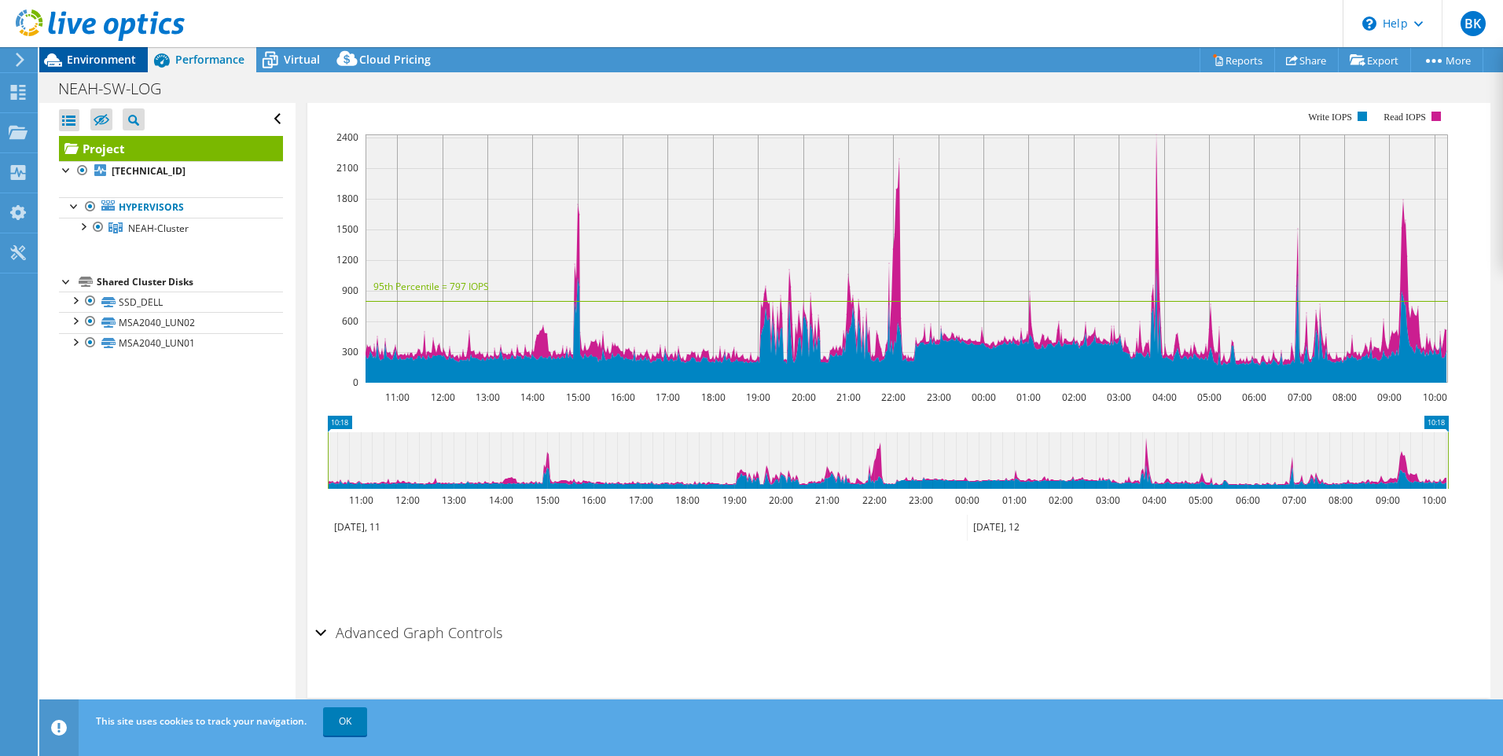
click at [98, 59] on span "Environment" at bounding box center [101, 59] width 69 height 15
